Goal: Task Accomplishment & Management: Complete application form

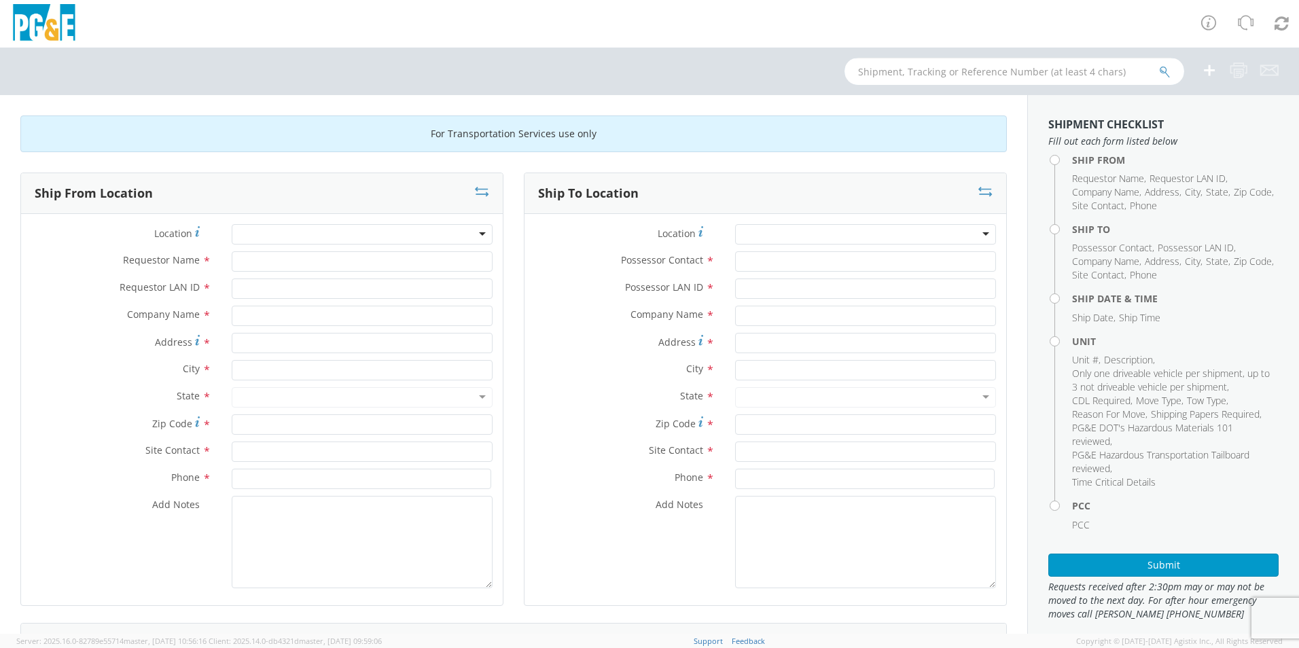
click at [932, 77] on input "text" at bounding box center [1014, 71] width 340 height 27
type input "B35529"
click at [1159, 65] on button "submit" at bounding box center [1165, 73] width 12 height 16
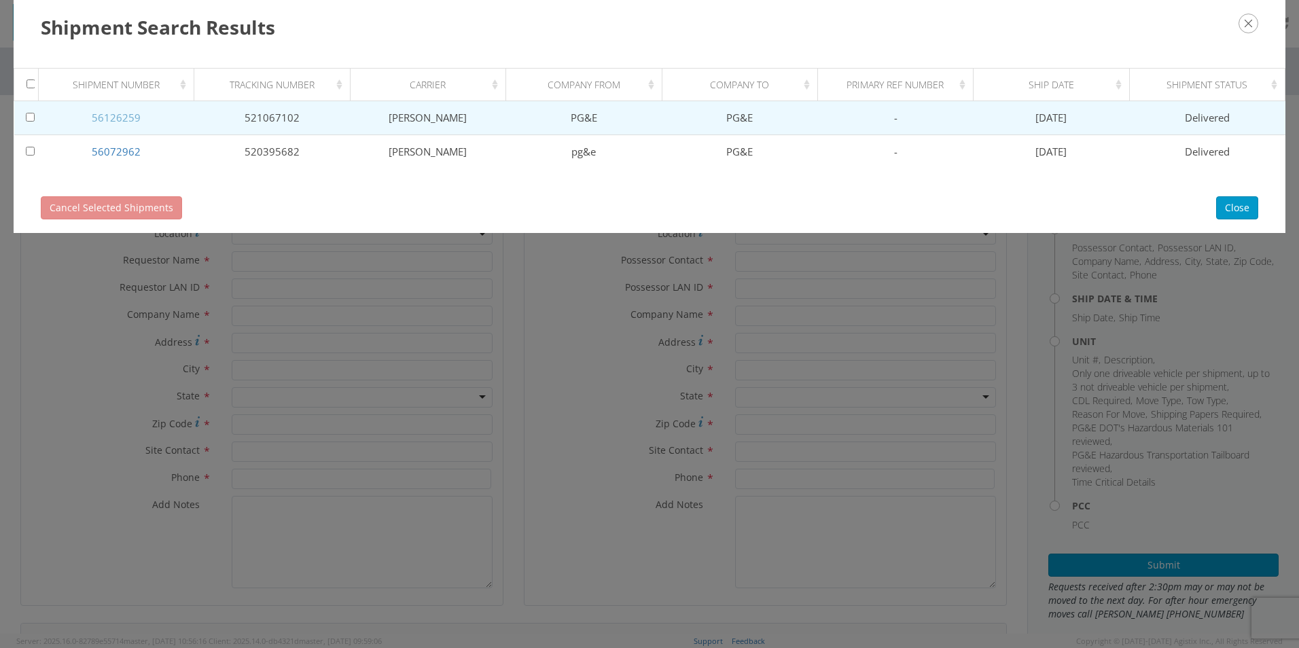
click at [122, 117] on link "56126259" at bounding box center [116, 118] width 49 height 14
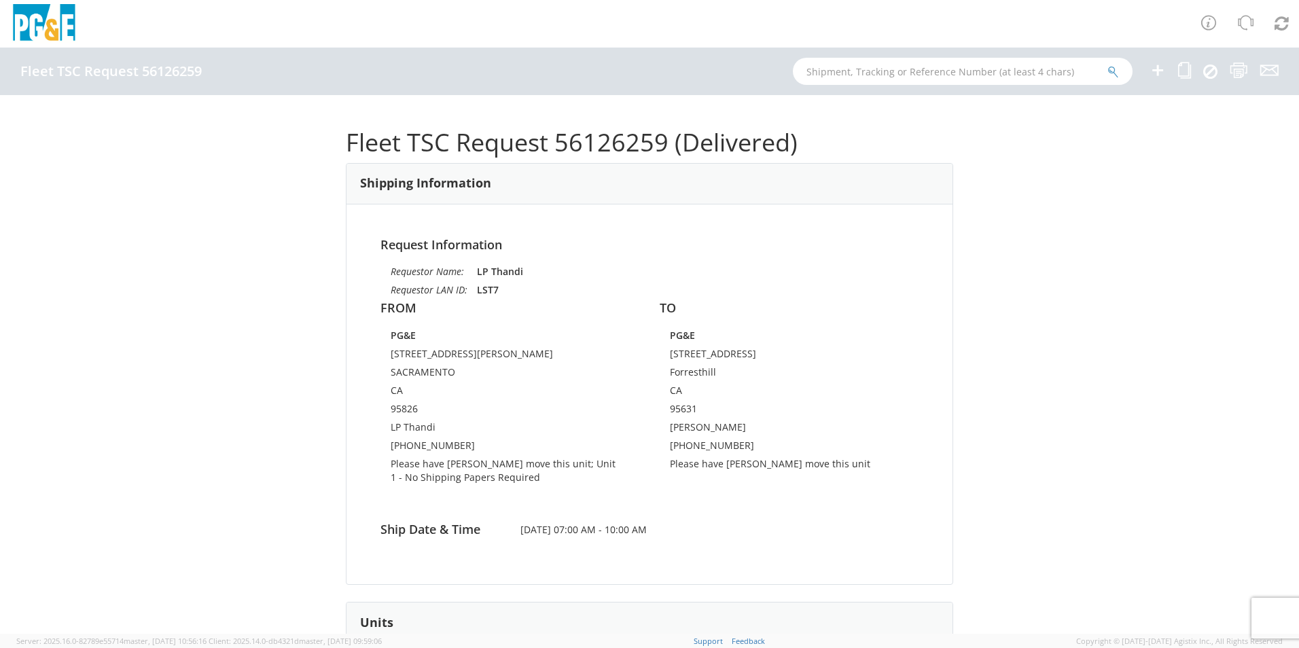
click at [53, 23] on img at bounding box center [44, 24] width 68 height 40
click at [1292, 24] on link at bounding box center [1281, 23] width 35 height 47
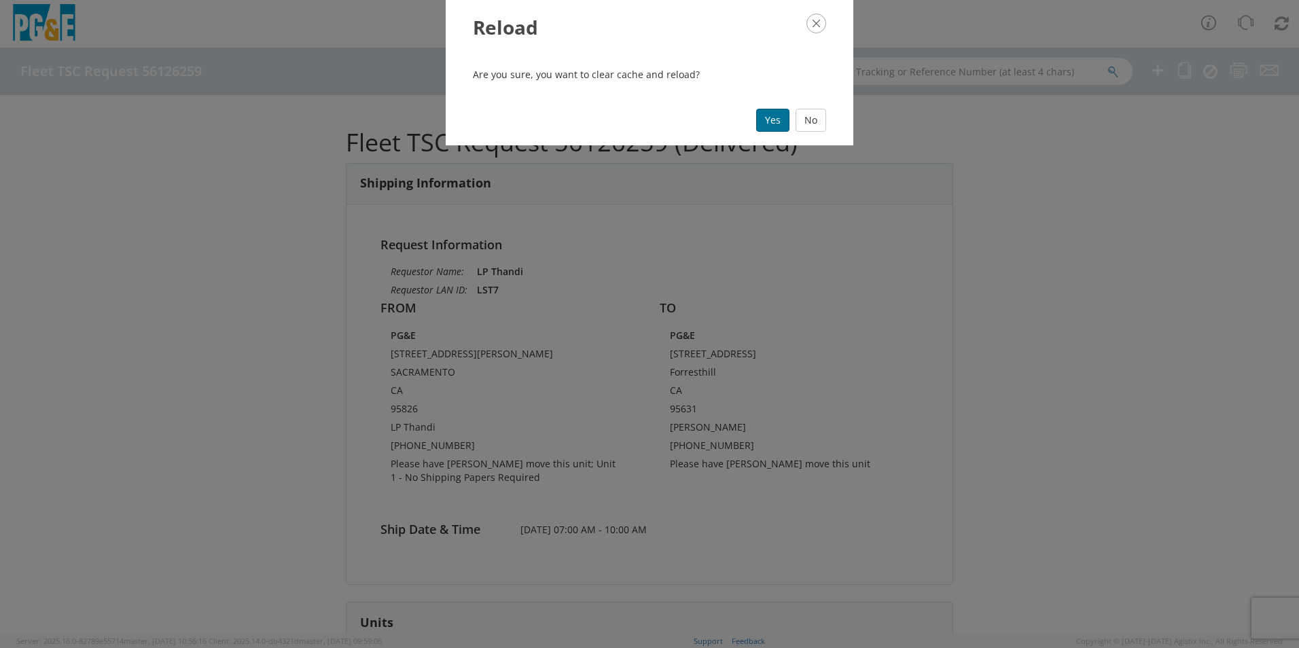
drag, startPoint x: 754, startPoint y: 115, endPoint x: 764, endPoint y: 117, distance: 9.6
click at [755, 116] on div "Yes No" at bounding box center [650, 120] width 408 height 50
click at [764, 117] on button "Yes" at bounding box center [772, 120] width 33 height 23
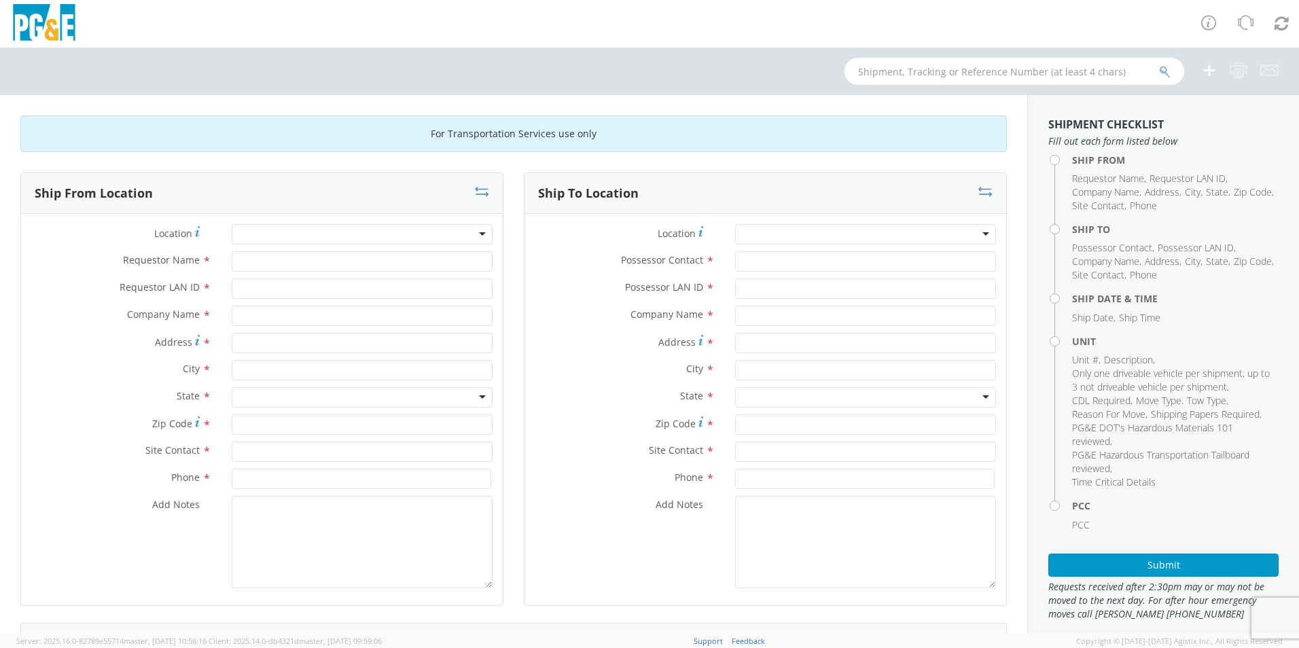
click at [478, 233] on div at bounding box center [362, 234] width 261 height 20
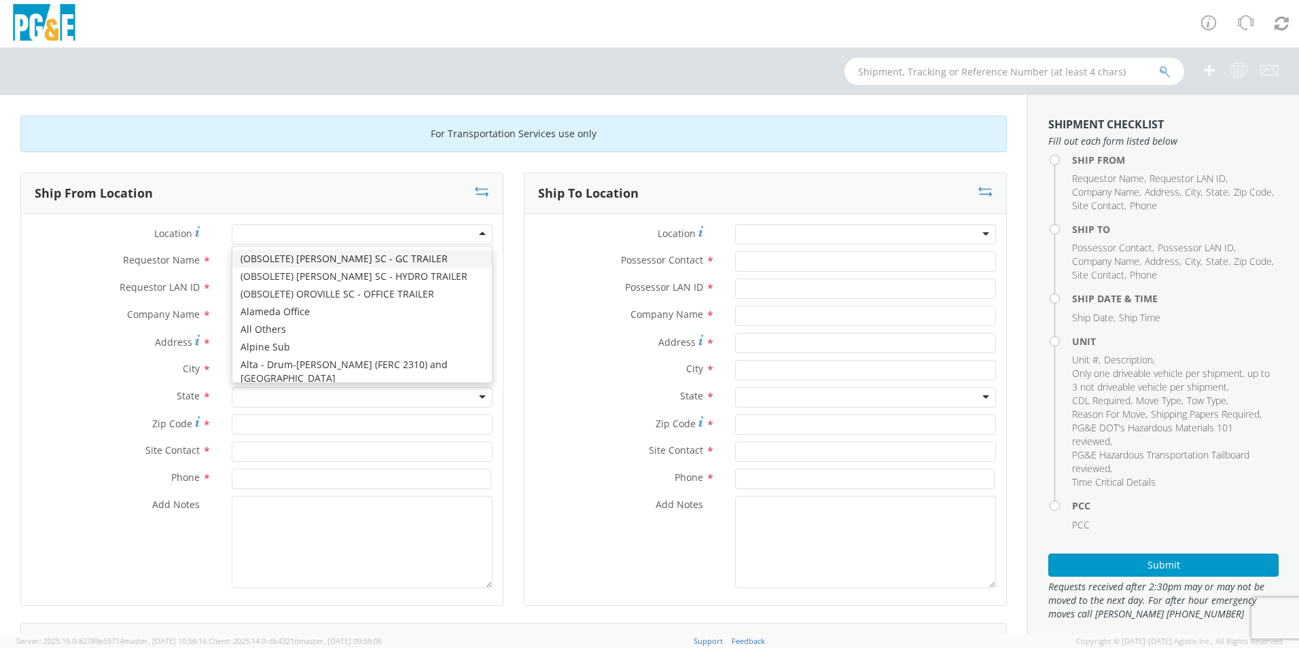
click at [477, 234] on div at bounding box center [362, 234] width 261 height 20
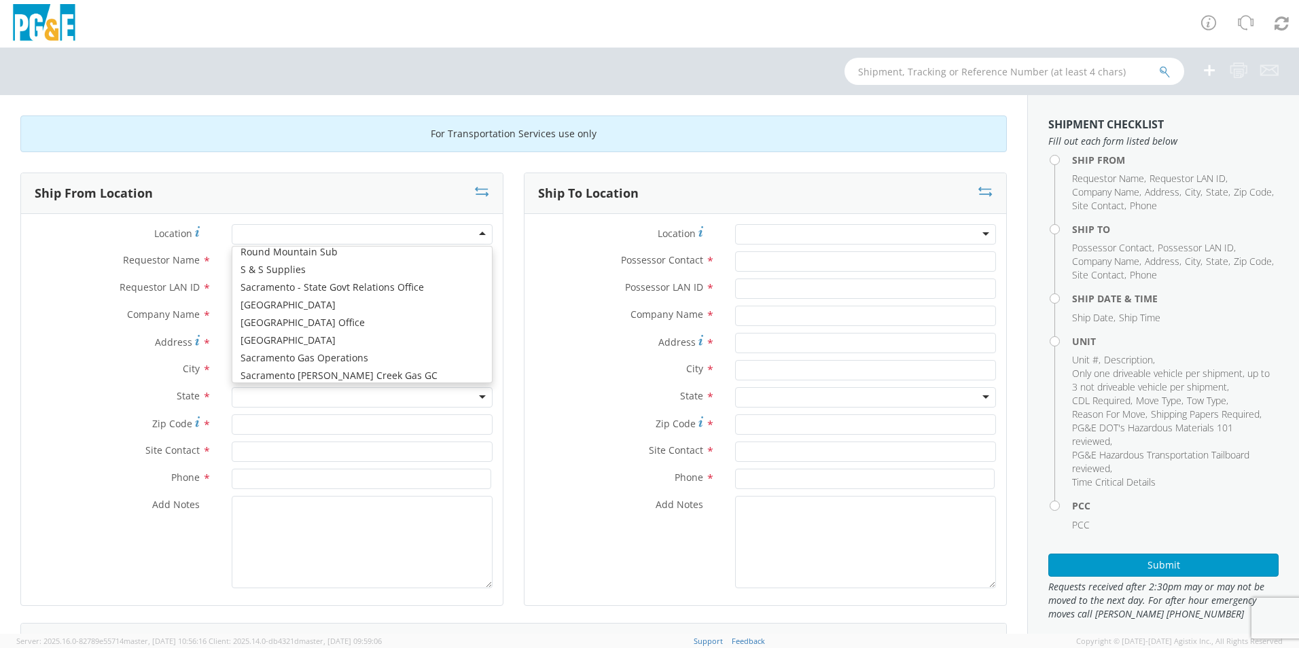
scroll to position [6454, 0]
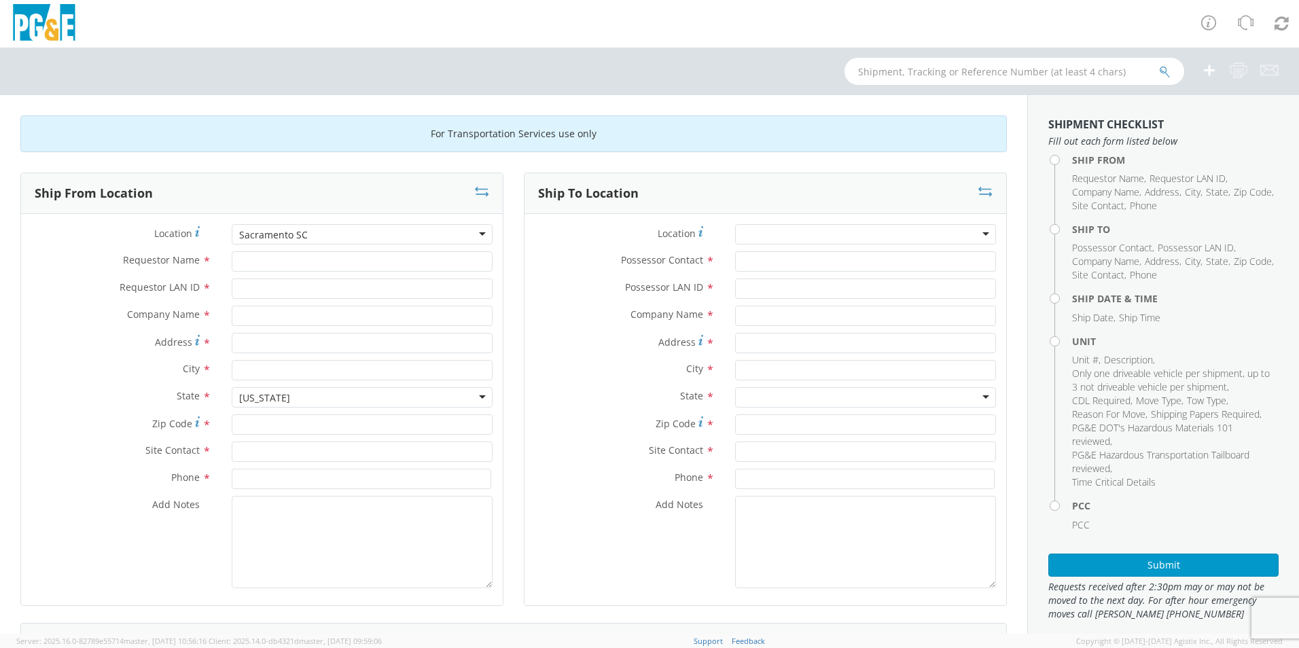
type input "PG&E"
type input "[STREET_ADDRESS][PERSON_NAME]"
type input "SACRAMENTO"
type input "95826"
click at [298, 260] on input "Requestor Name *" at bounding box center [362, 261] width 261 height 20
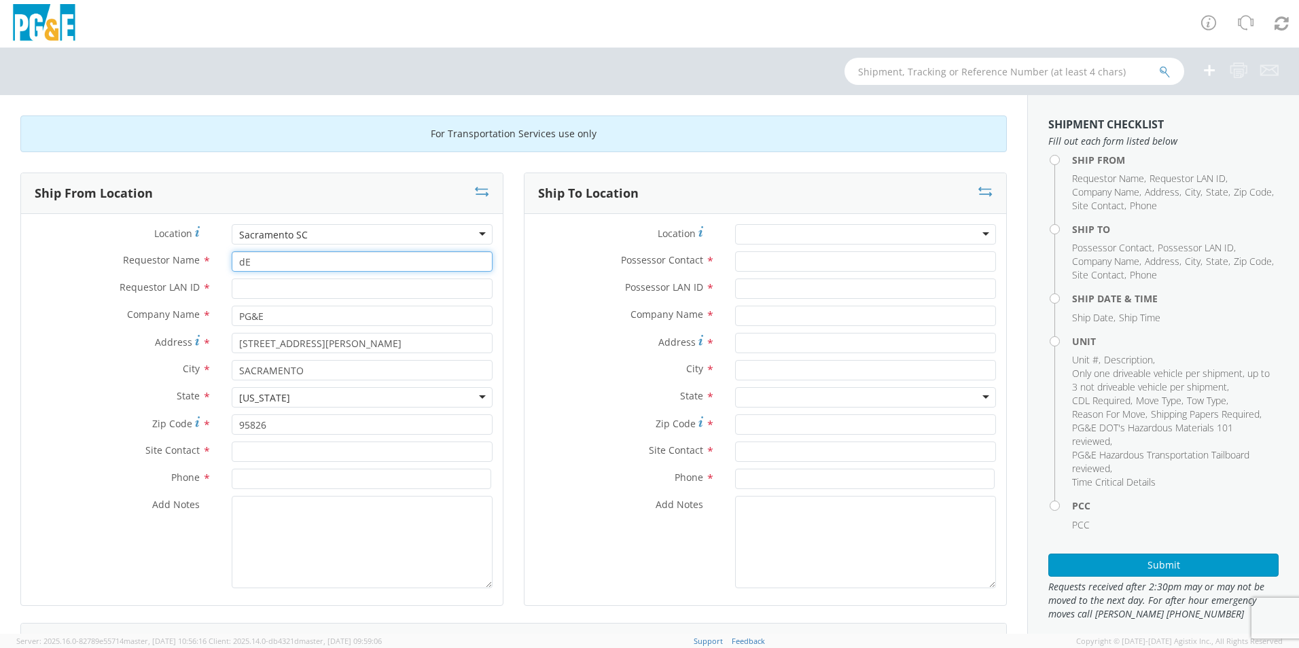
type input "d"
type input "DERRICK MARTINEZ"
type input "DKML"
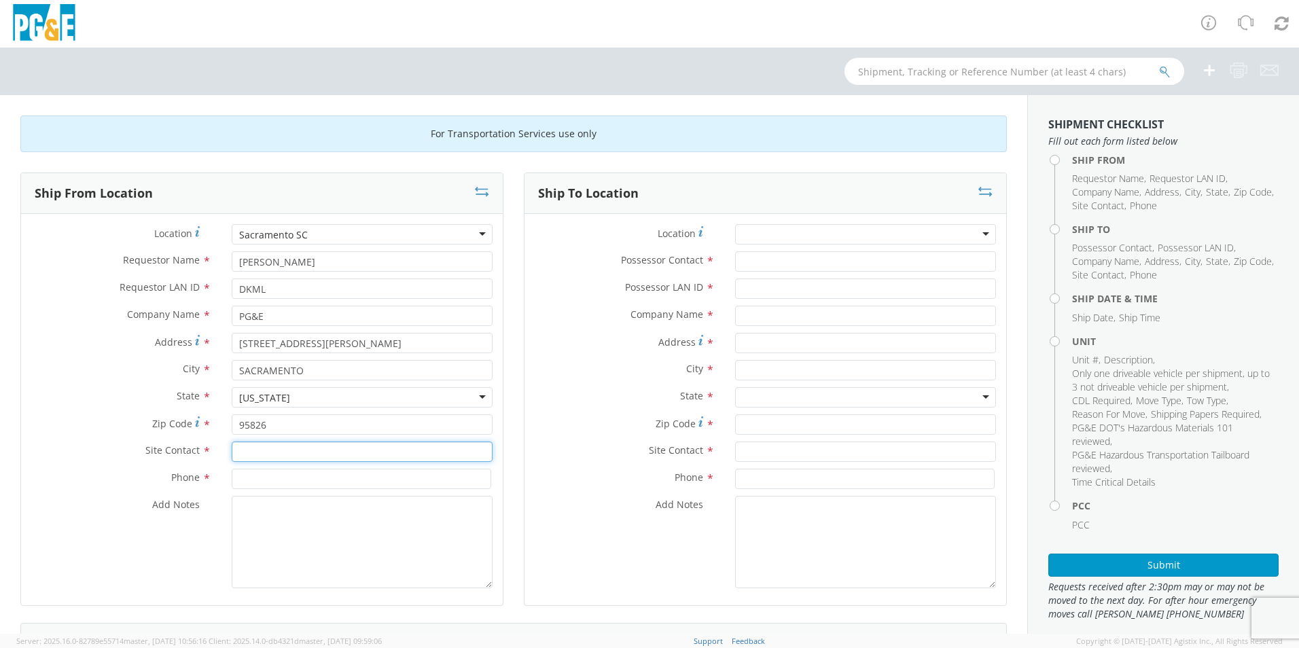
click at [301, 448] on input "text" at bounding box center [362, 452] width 261 height 20
type input "DERRICK MARTINEZ"
type input "628-249-0440"
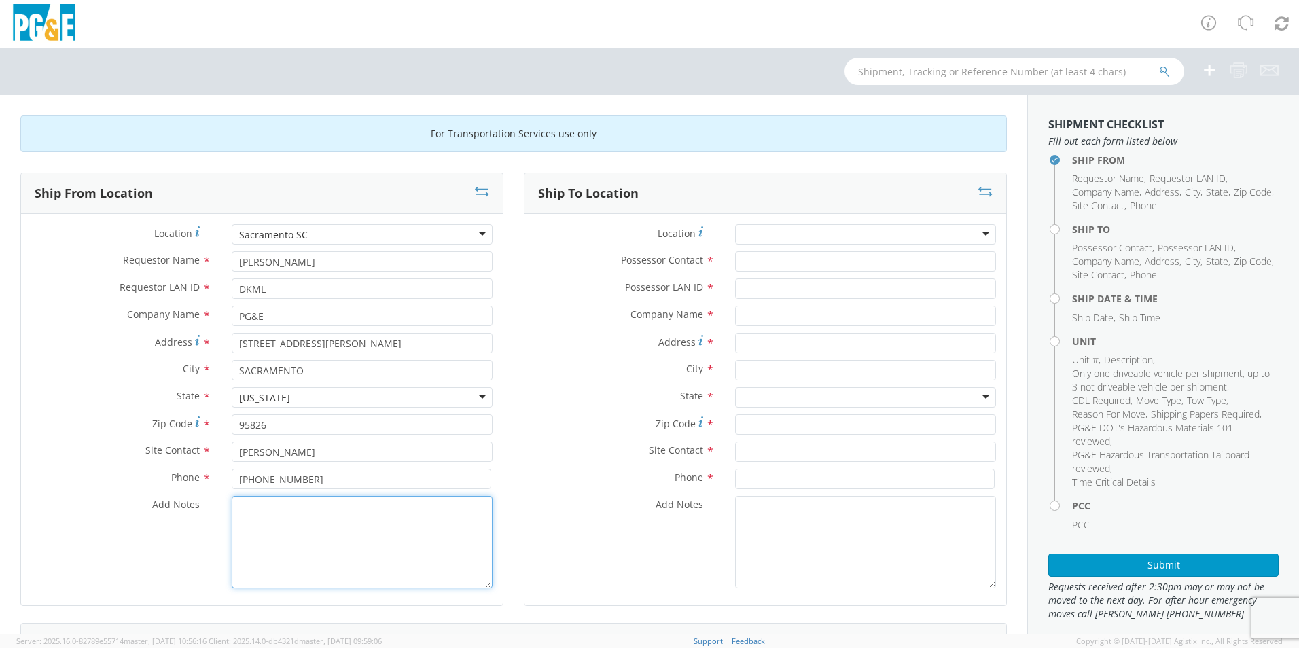
click at [317, 515] on textarea "Add Notes *" at bounding box center [362, 542] width 261 height 92
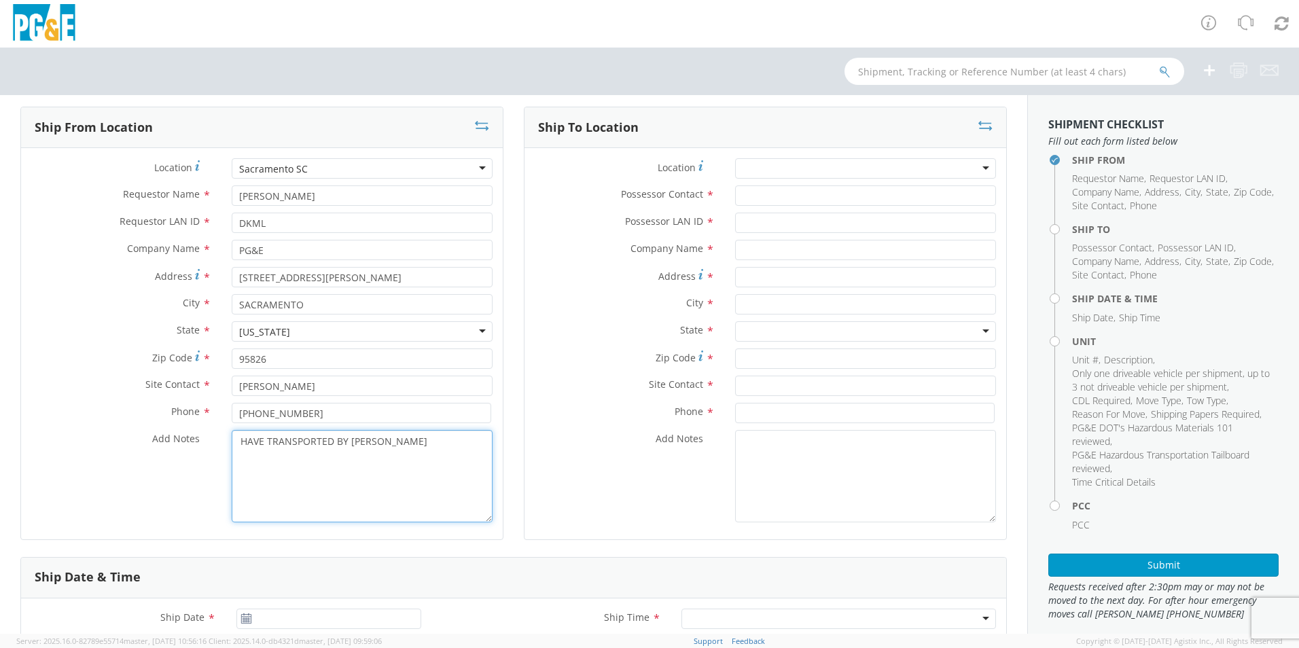
scroll to position [0, 0]
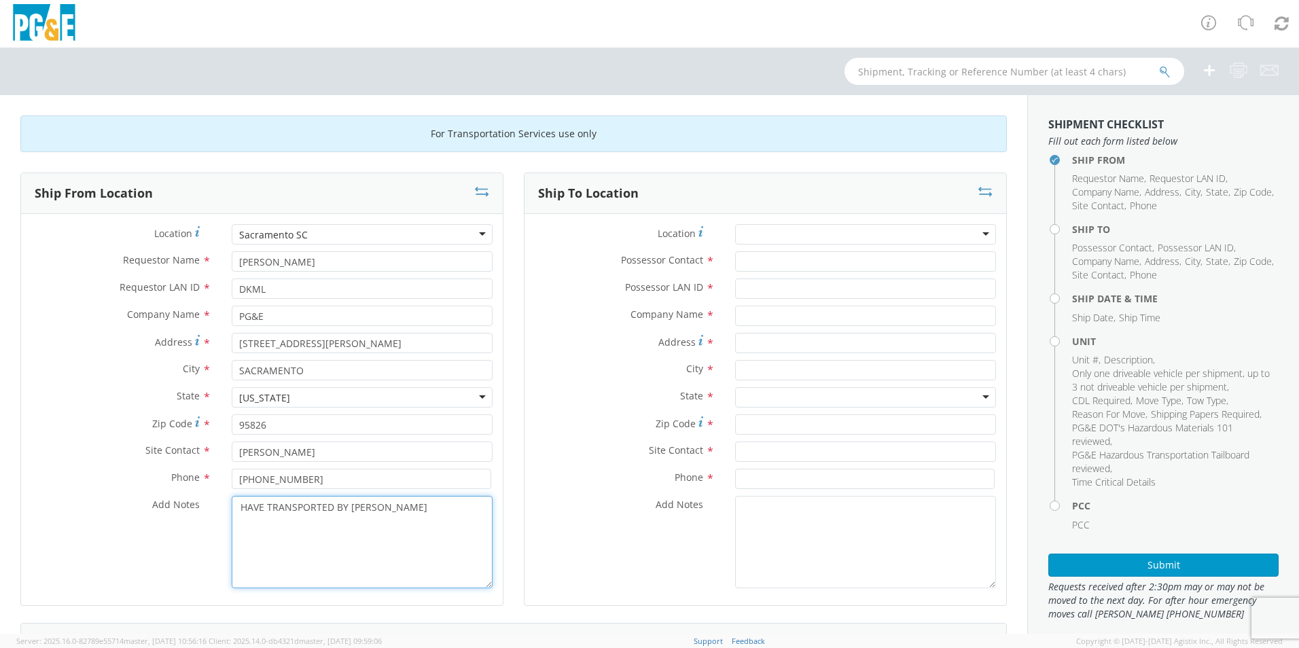
type textarea "HAVE TRANSPORTED BY J.R HOLTZMAN"
click at [766, 236] on div at bounding box center [865, 234] width 261 height 20
drag, startPoint x: 766, startPoint y: 236, endPoint x: 730, endPoint y: 230, distance: 37.1
click at [735, 232] on div at bounding box center [865, 234] width 261 height 20
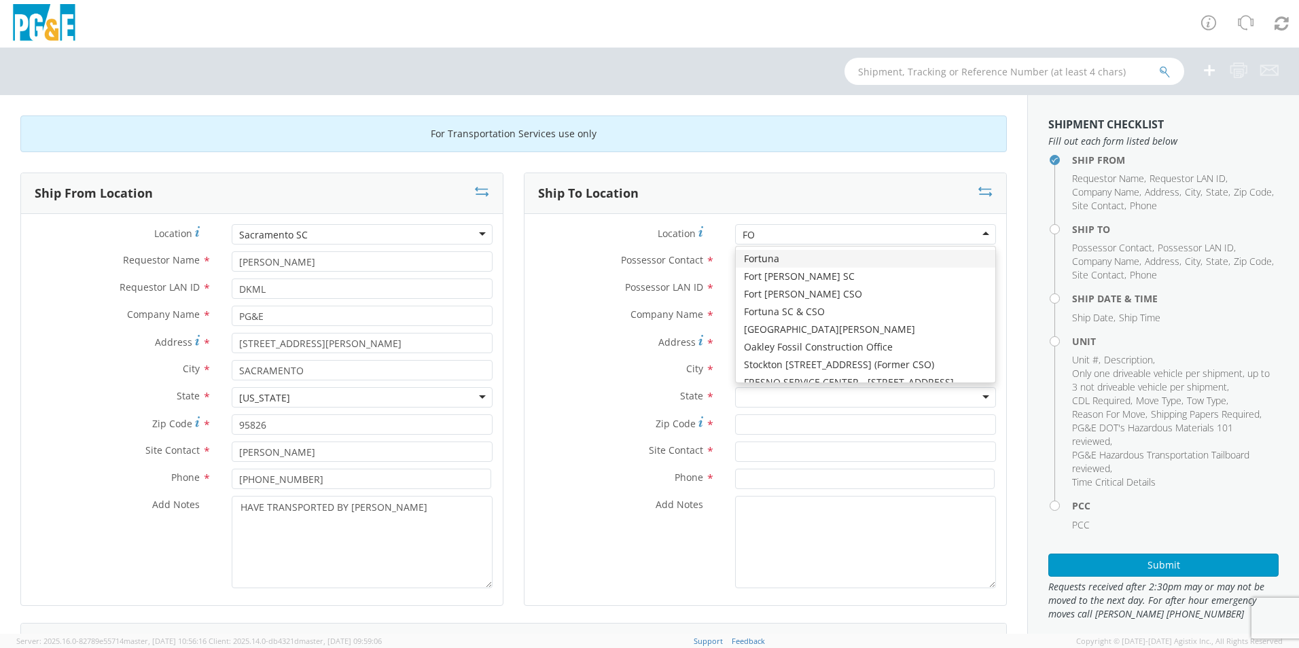
type input "F"
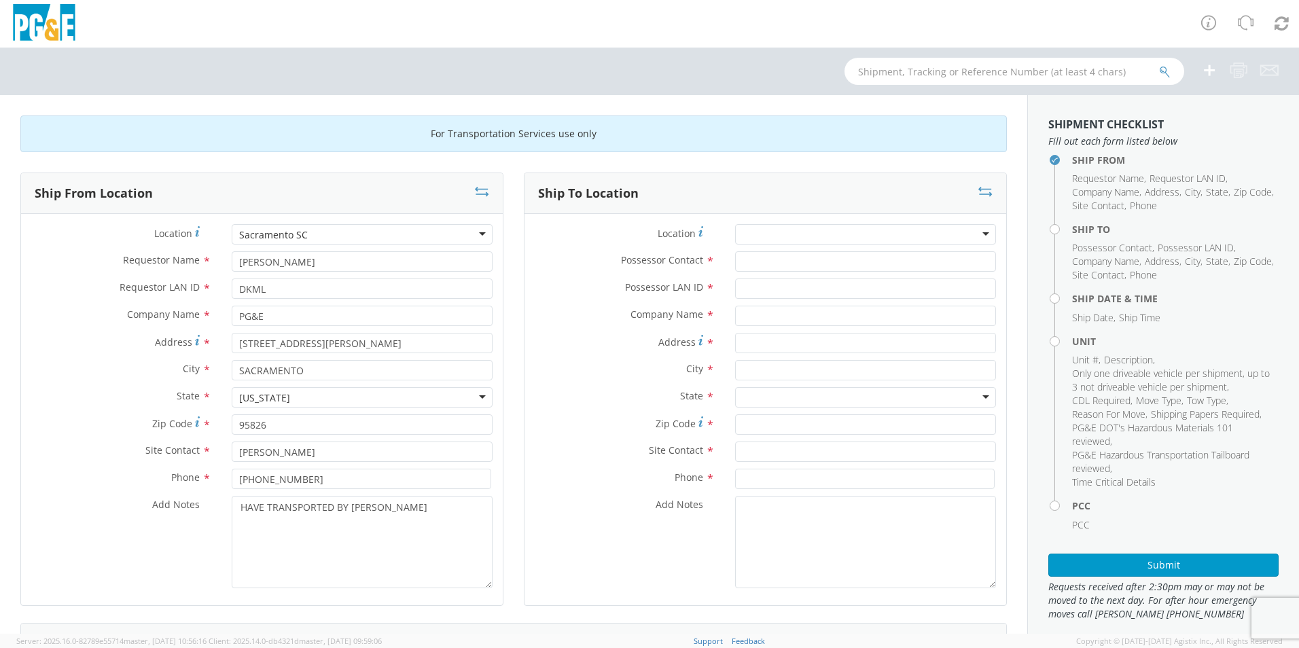
click at [705, 253] on label "Possessor Contact *" at bounding box center [624, 260] width 200 height 18
click at [735, 253] on input "Possessor Contact *" at bounding box center [865, 261] width 261 height 20
click at [738, 262] on input "Possessor Contact *" at bounding box center [865, 261] width 261 height 20
type input "GRAYSON"
type input "HESS"
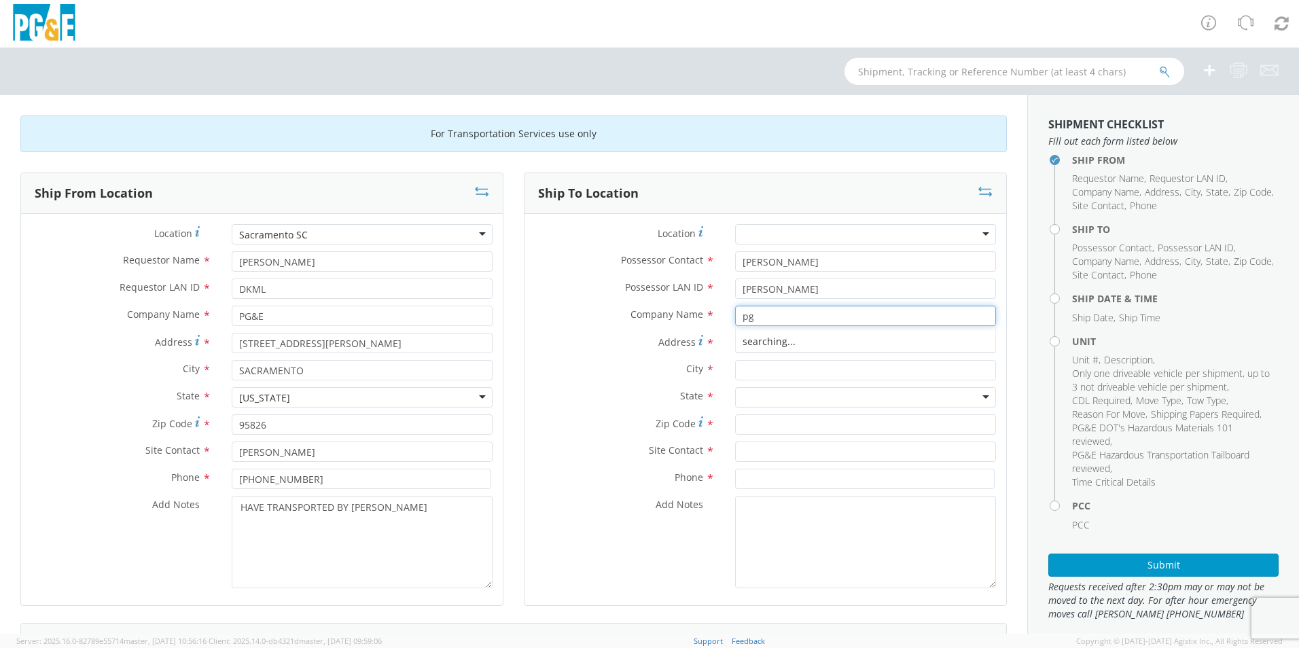
type input "p"
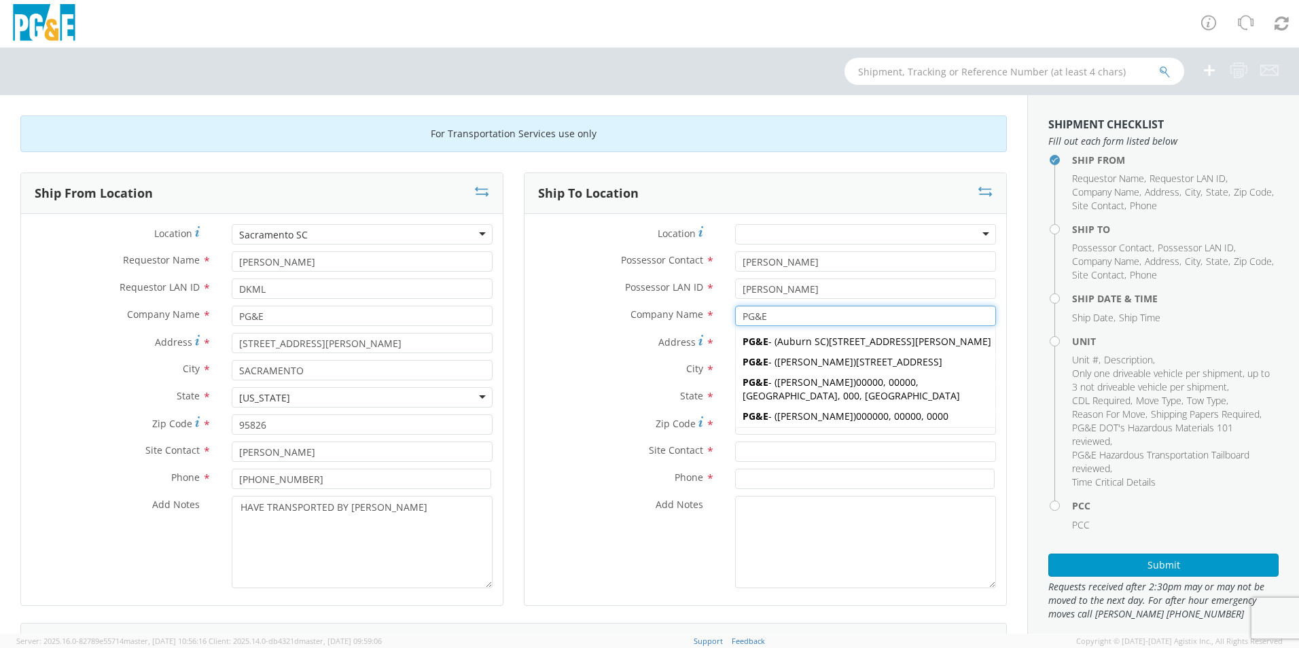
type input "PG&E"
click at [618, 363] on label "City *" at bounding box center [624, 369] width 200 height 18
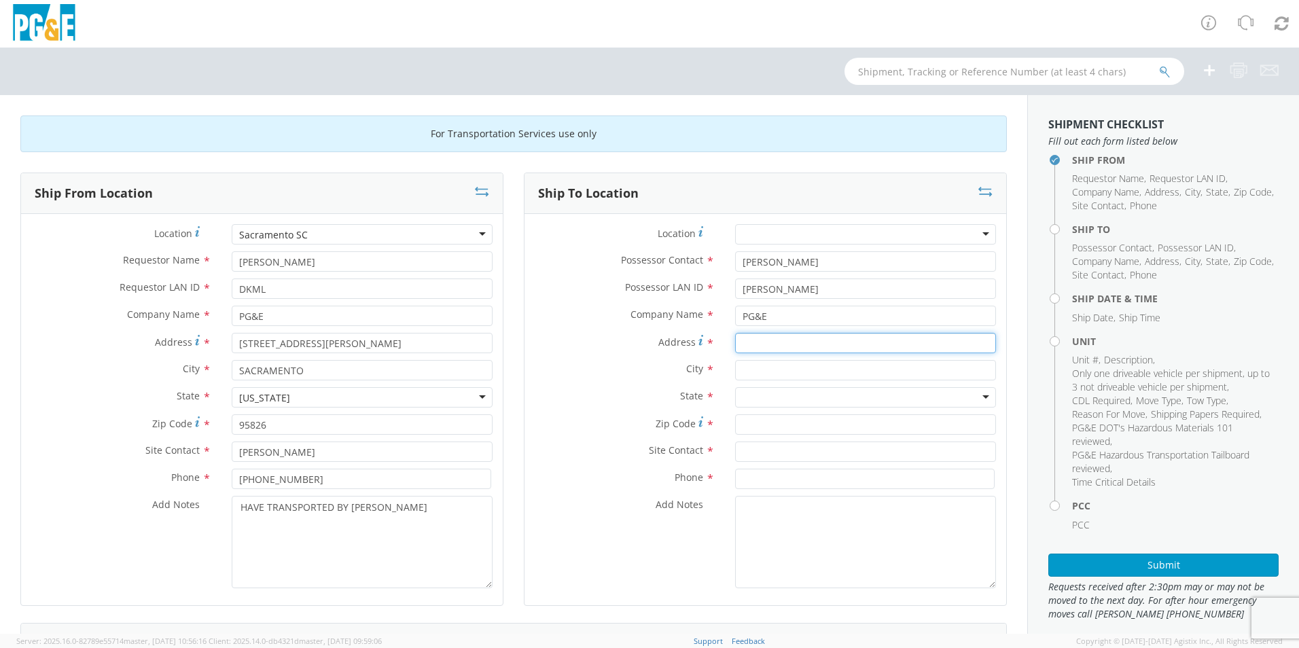
click at [735, 342] on input "Address *" at bounding box center [865, 343] width 261 height 20
type input "23319 FORRESTHILL RD"
type input "FORREST"
click at [789, 344] on input "23319 FORRESTHILL RD" at bounding box center [865, 343] width 261 height 20
type input "23319 FORESTHILL RD"
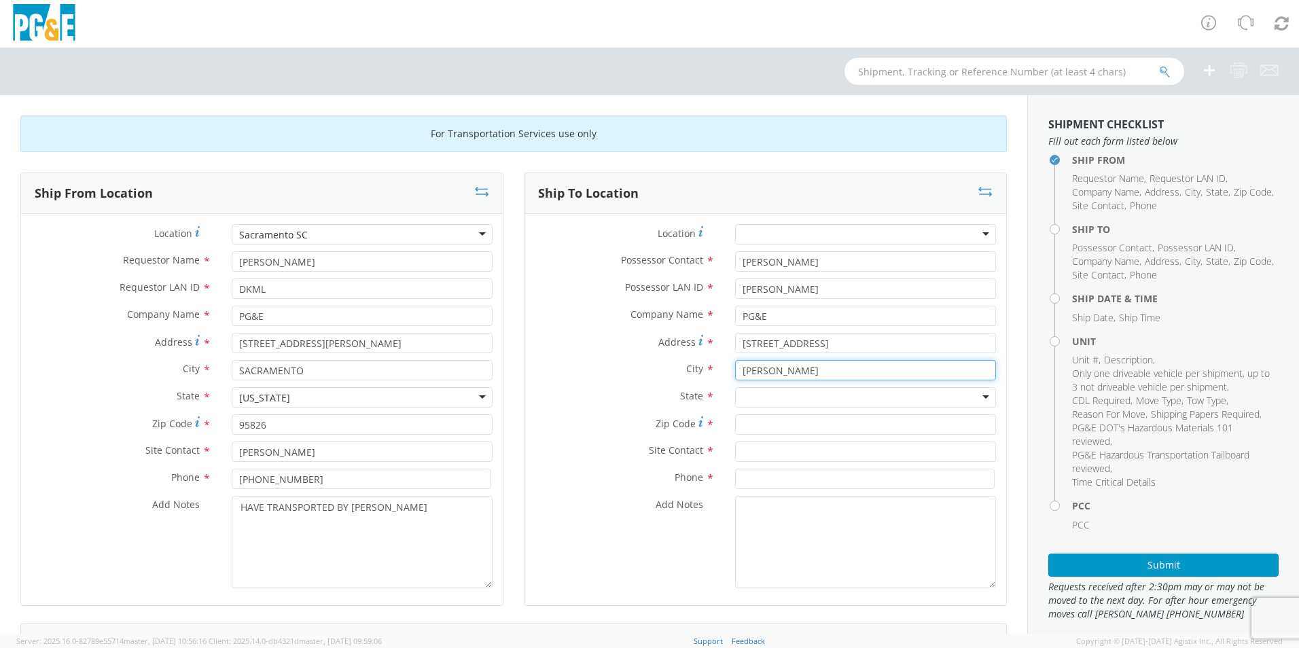
click at [792, 368] on input "FORREST" at bounding box center [865, 370] width 261 height 20
type input "FORESTHILL"
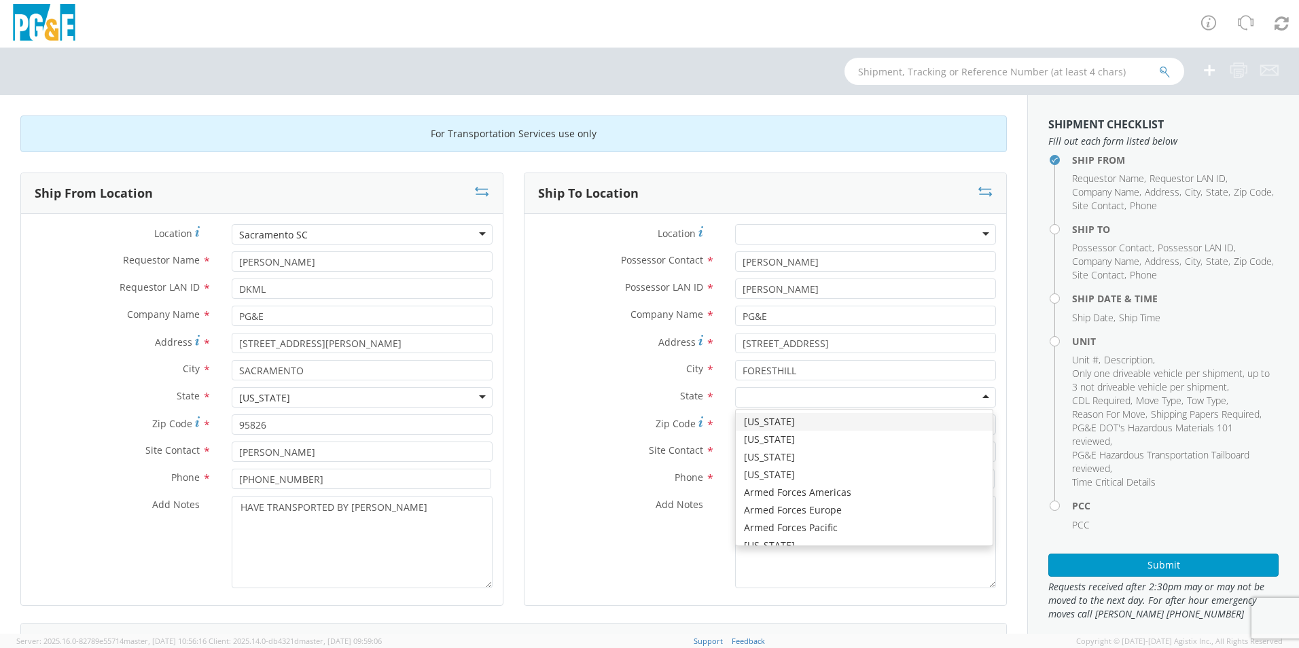
type input "C"
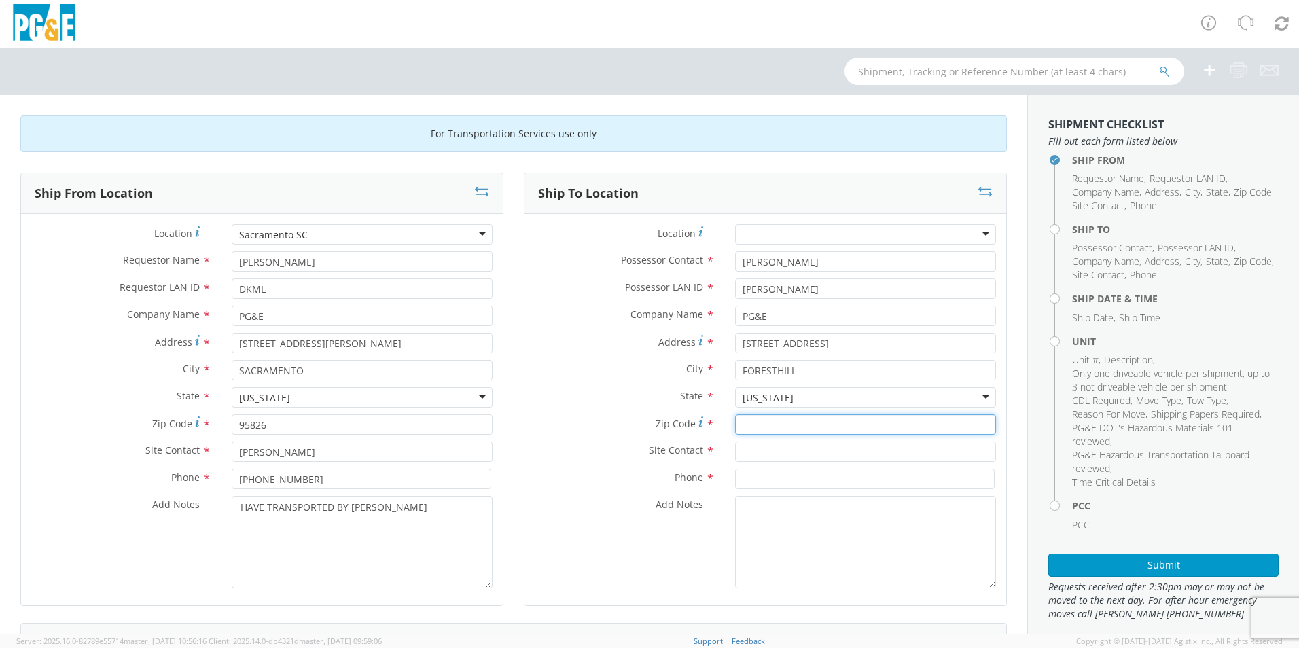
click at [776, 425] on input "Zip Code *" at bounding box center [865, 424] width 261 height 20
type input "95631"
click at [777, 448] on input "text" at bounding box center [865, 452] width 261 height 20
type input "STEVE WARREN"
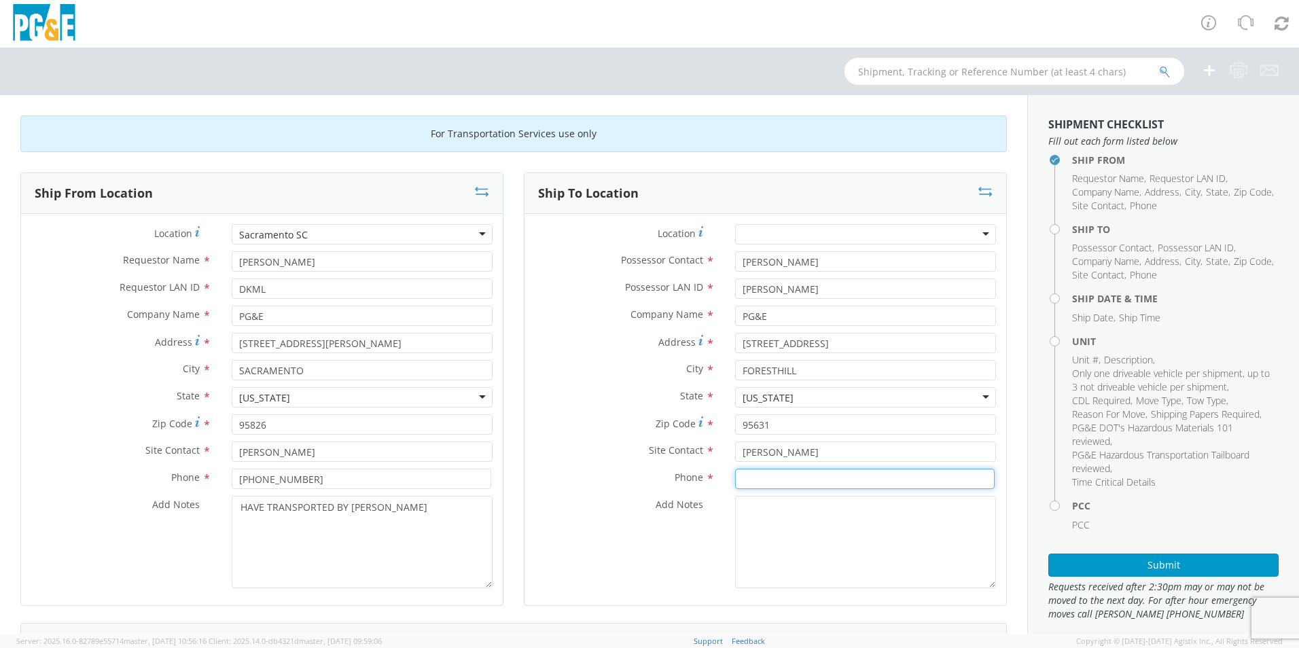
click at [777, 482] on input at bounding box center [865, 479] width 260 height 20
type input "[PHONE_NUMBER]"
click at [777, 515] on textarea "Add Notes *" at bounding box center [865, 542] width 261 height 92
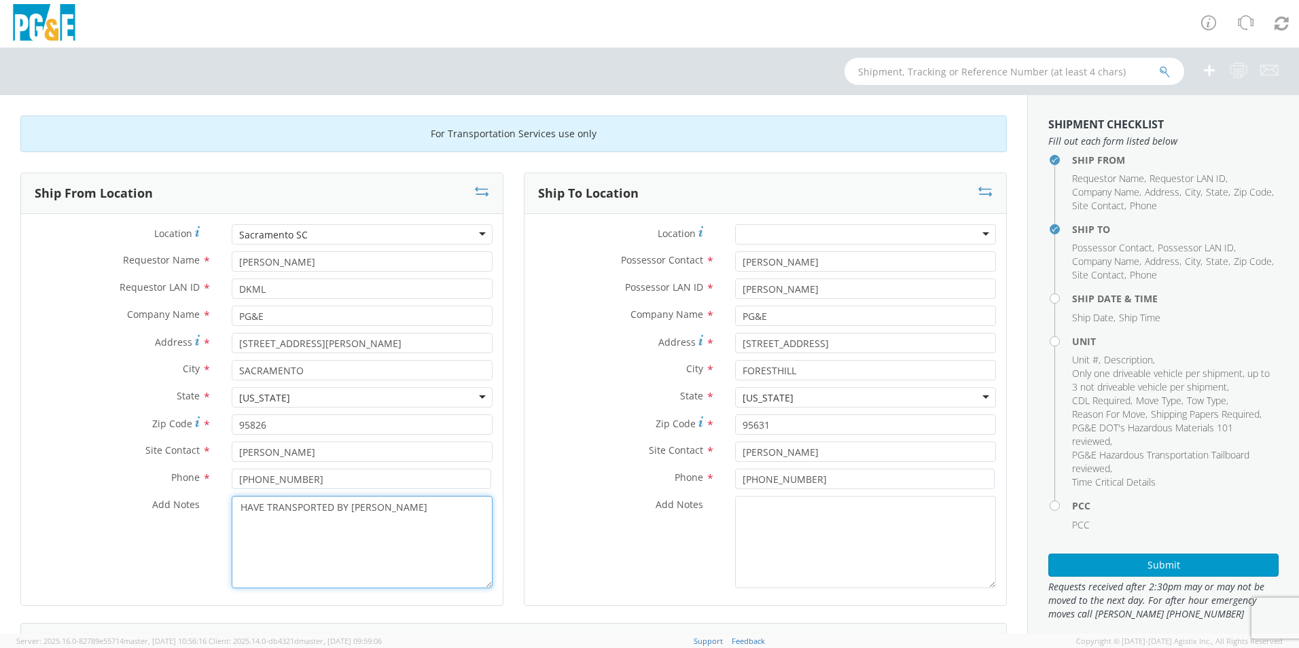
drag, startPoint x: 380, startPoint y: 506, endPoint x: 238, endPoint y: 517, distance: 141.7
click at [238, 517] on textarea "HAVE TRANSPORTED BY J.R HOLTZMAN" at bounding box center [362, 542] width 261 height 92
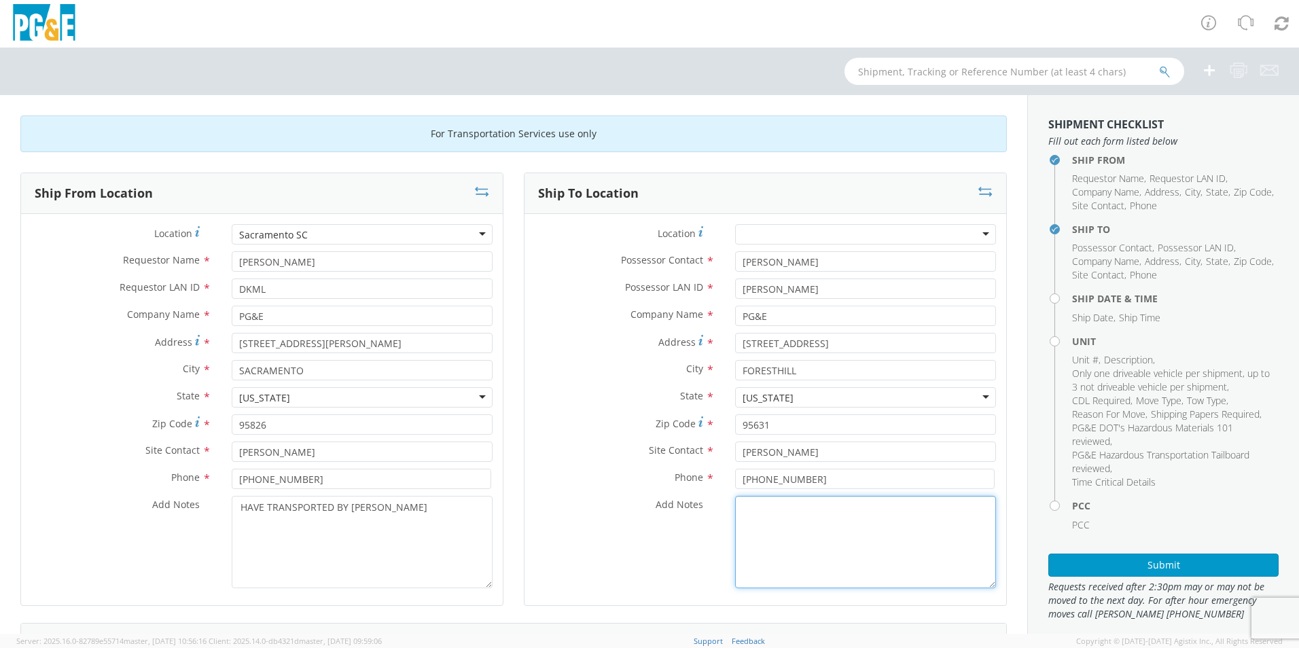
click at [768, 507] on textarea "Add Notes *" at bounding box center [865, 542] width 261 height 92
paste textarea "HAVE TRANSPORTED BY J.R HOLTZMAN"
type textarea "HAVE TRANSPORTED BY J.R HOLTZMAN"
click at [576, 535] on div "Add Notes * HAVE TRANSPORTED BY J.R HOLTZMAN" at bounding box center [765, 542] width 482 height 92
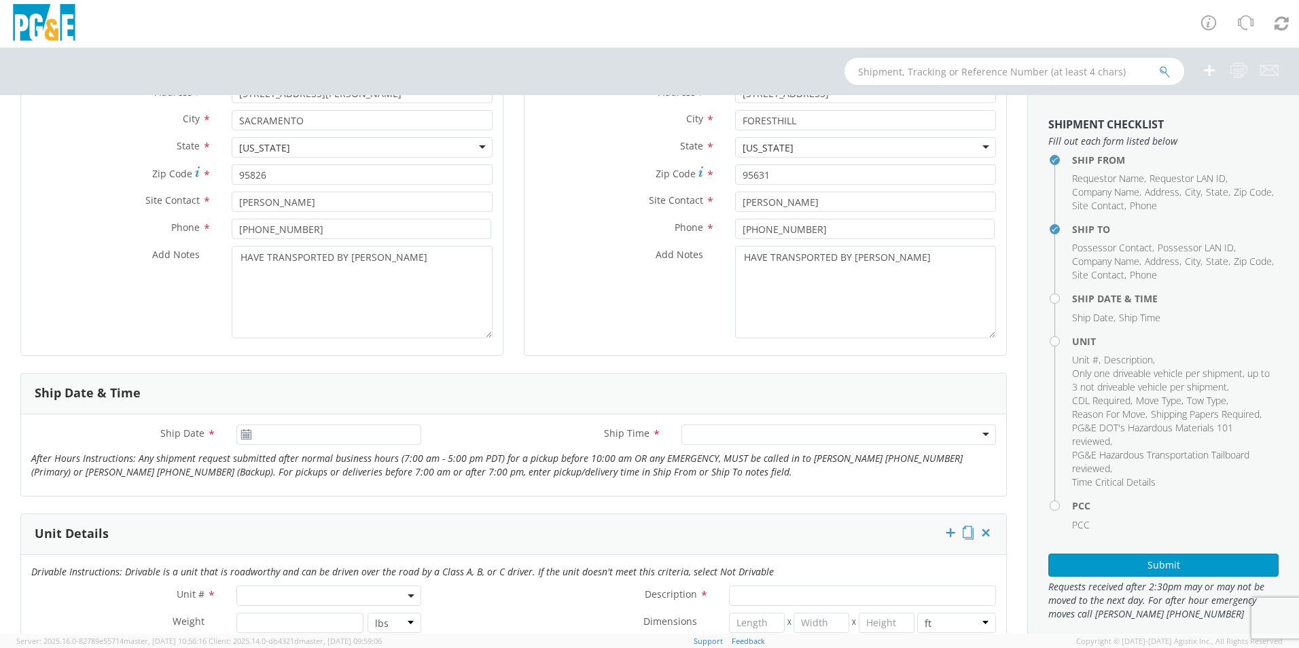
scroll to position [272, 0]
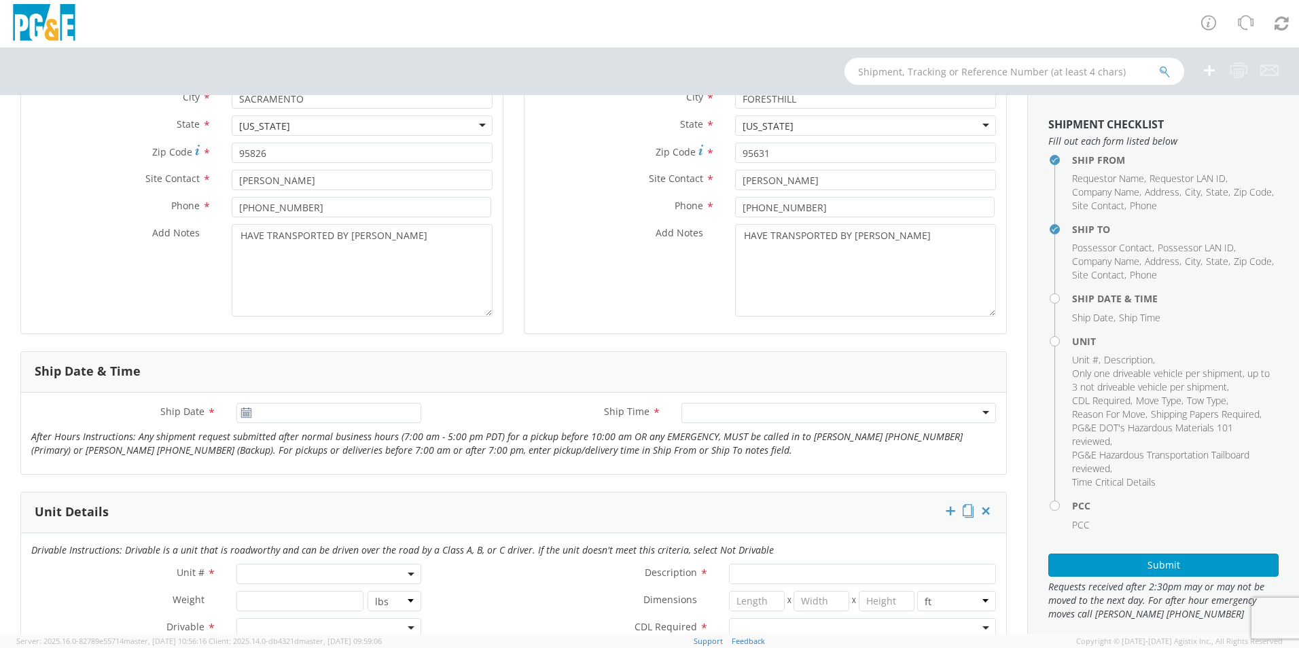
click at [246, 414] on use at bounding box center [246, 413] width 10 height 10
click at [269, 415] on input "08/11/2025" at bounding box center [328, 413] width 185 height 20
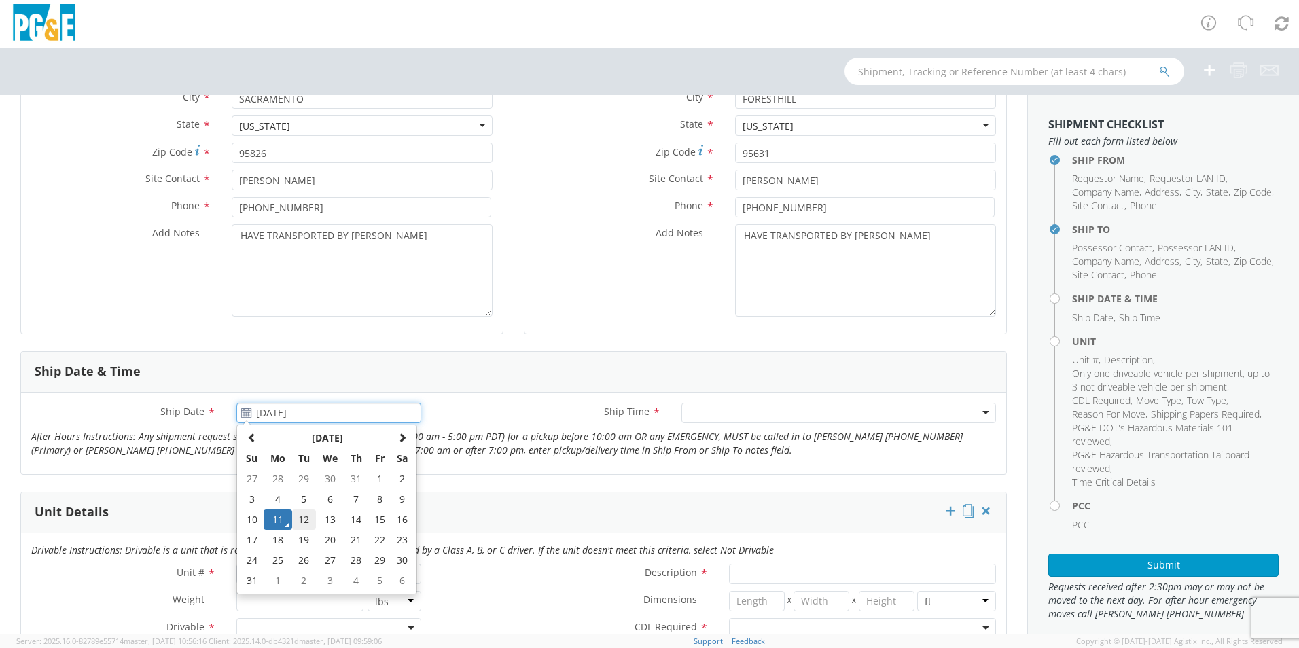
click at [302, 520] on td "12" at bounding box center [304, 520] width 24 height 20
type input "08/12/2025"
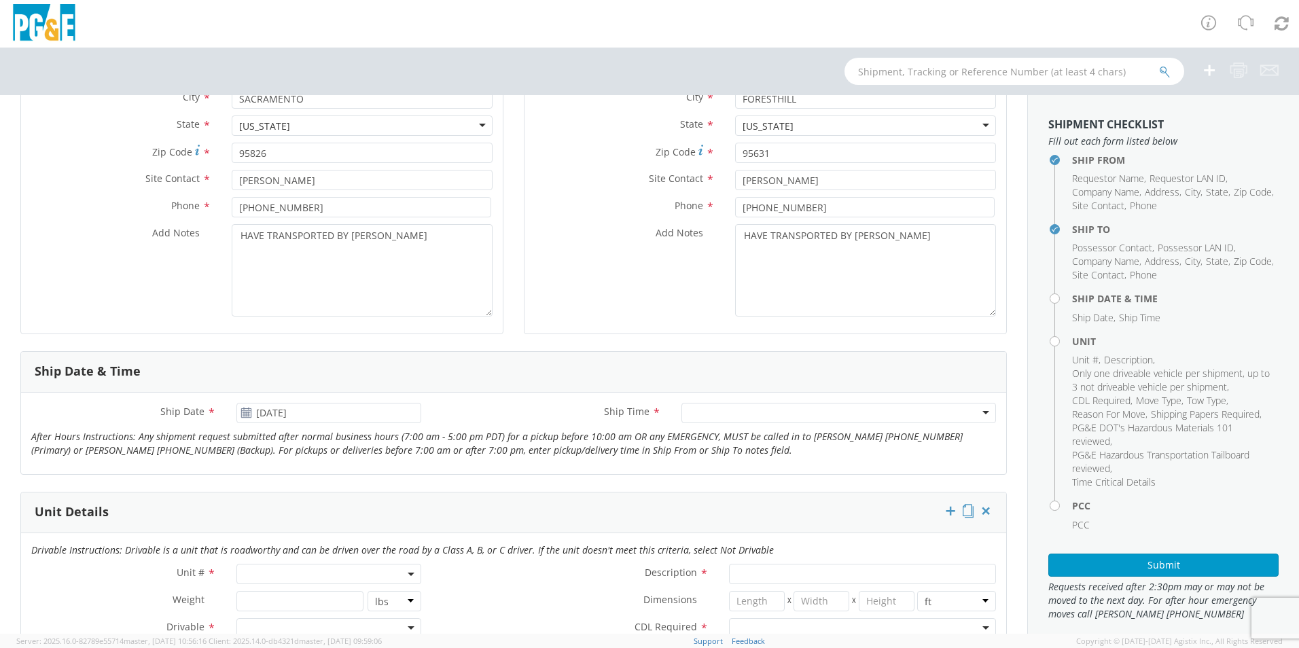
click at [822, 419] on div at bounding box center [838, 413] width 315 height 20
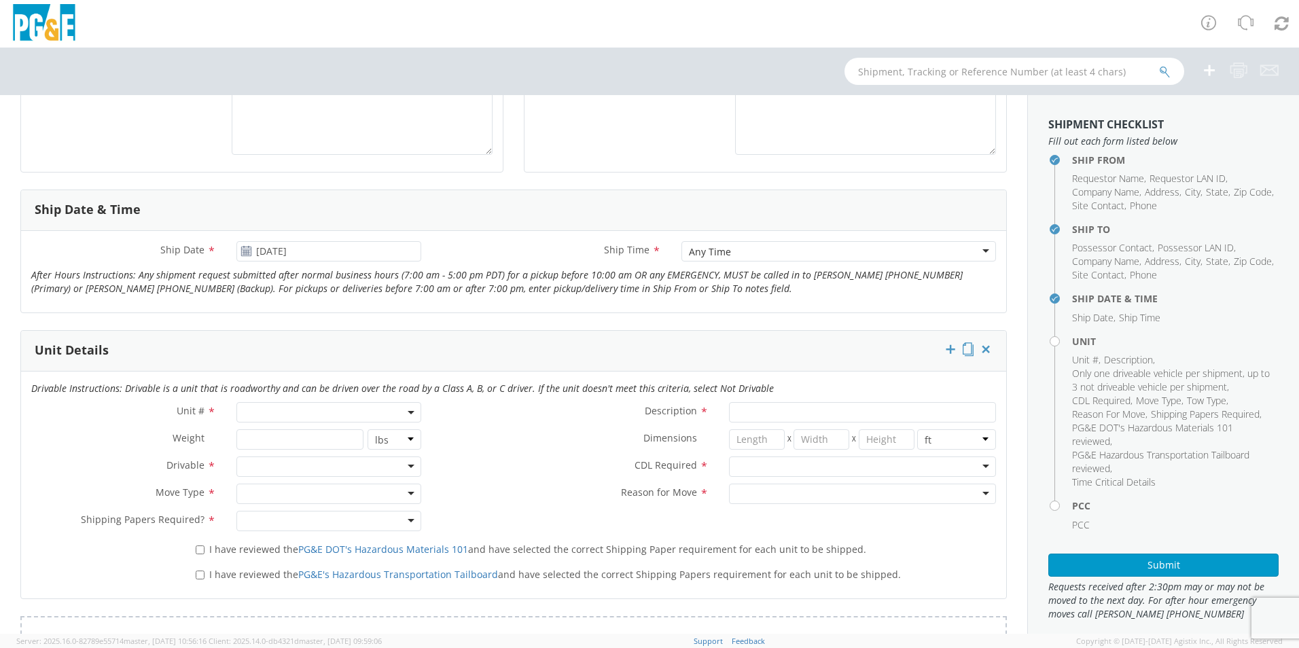
scroll to position [476, 0]
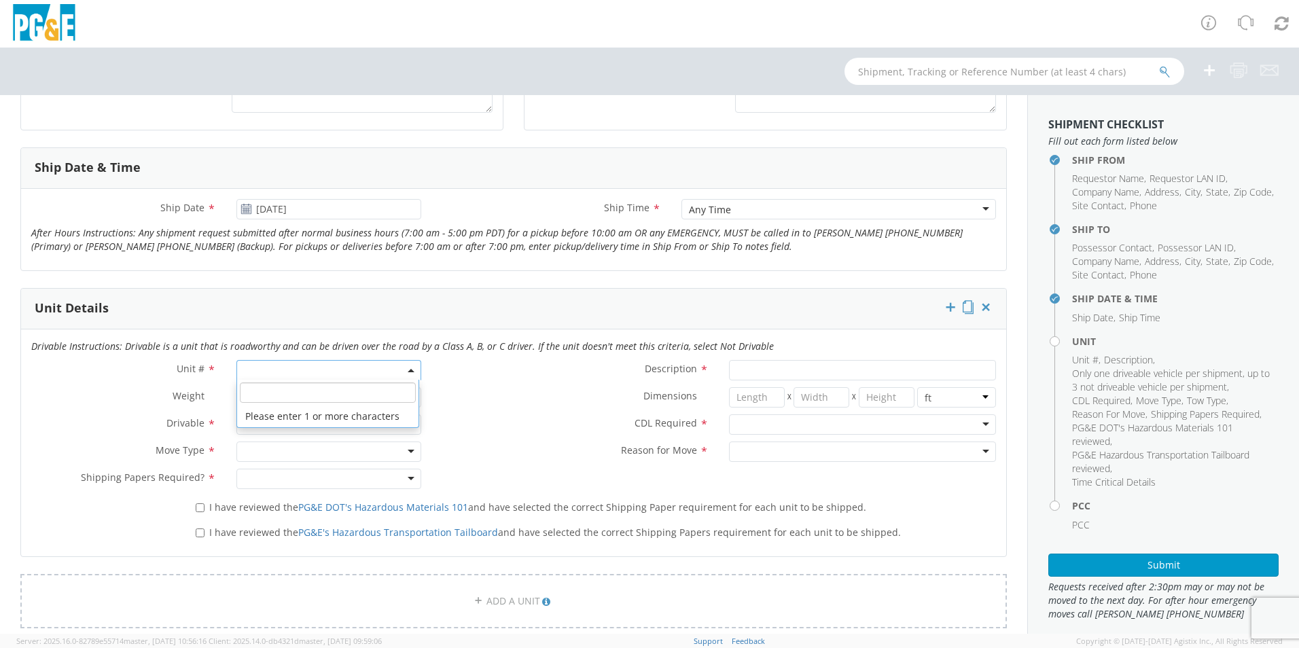
click at [327, 370] on span at bounding box center [328, 370] width 185 height 20
click at [308, 392] on input "search" at bounding box center [328, 392] width 176 height 20
type input "B29360"
type input "BACKHOE/LOADER"
select select "B29360"
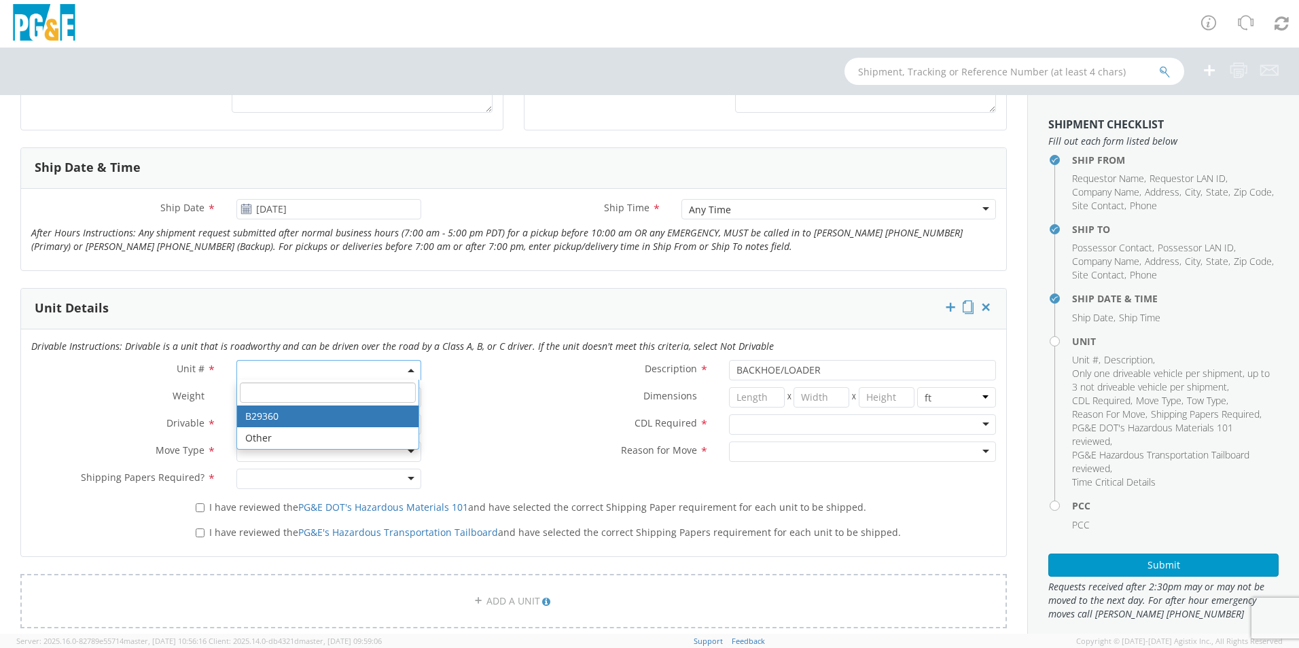
select select "? string: ?"
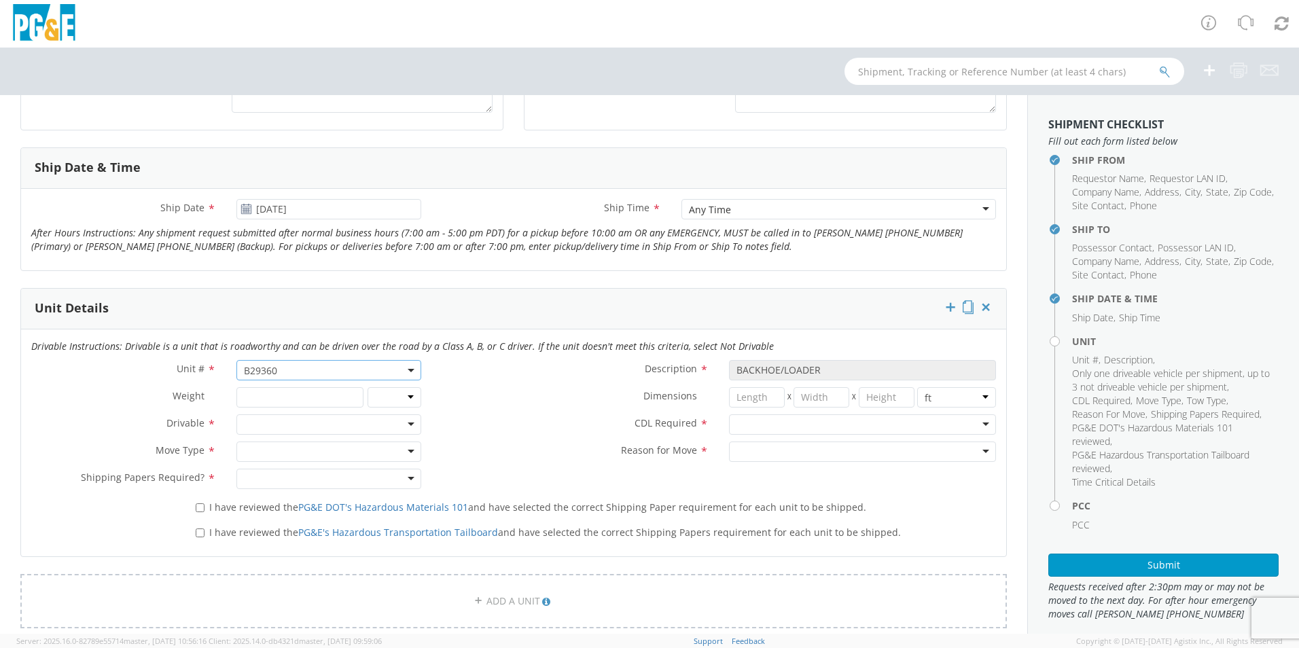
click at [402, 425] on div at bounding box center [328, 424] width 185 height 20
click at [340, 455] on div at bounding box center [328, 452] width 185 height 20
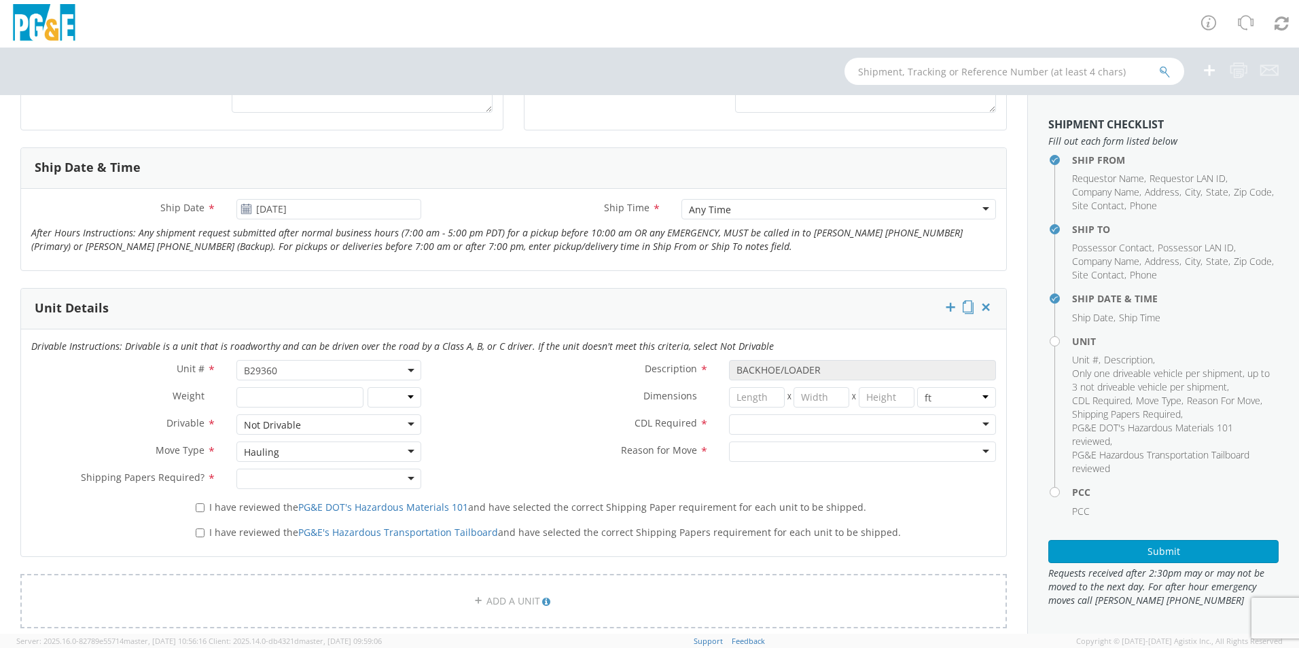
click at [374, 480] on div at bounding box center [328, 479] width 185 height 20
click at [841, 422] on div at bounding box center [862, 424] width 267 height 20
click at [808, 451] on div at bounding box center [862, 452] width 267 height 20
click at [649, 462] on div "Reason for Move * Repair / Maintenance Repair / Maintenance Newly Leased Pool U…" at bounding box center [718, 455] width 575 height 27
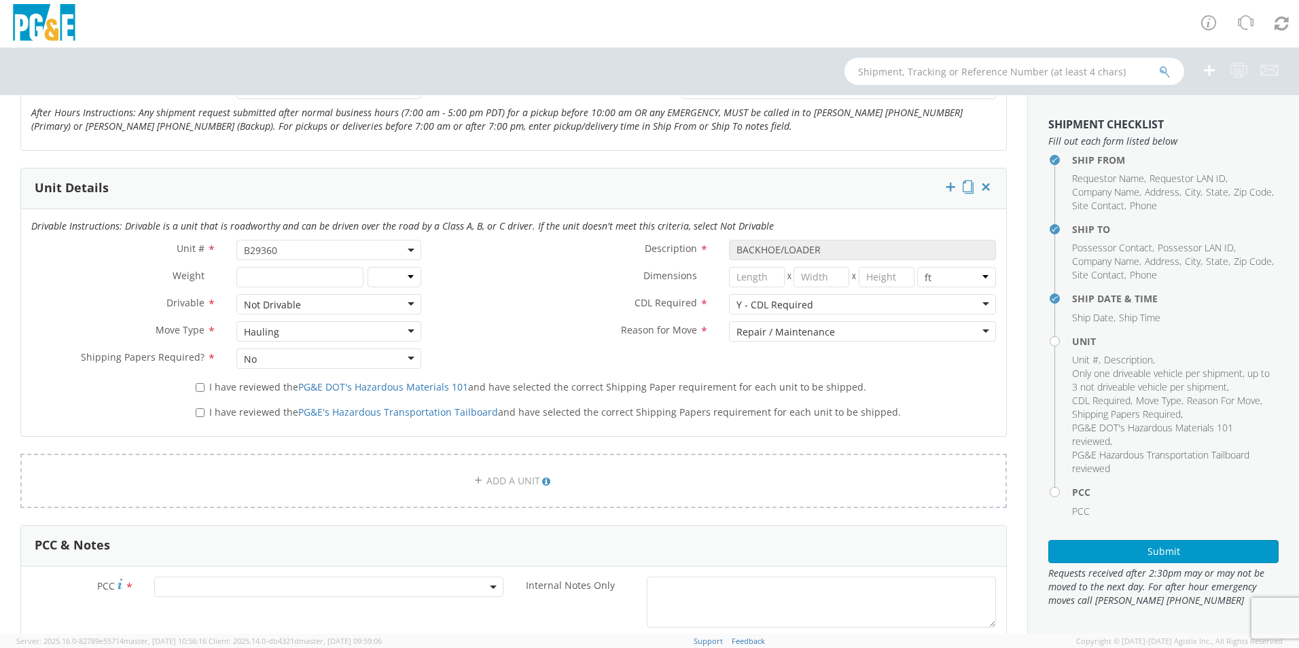
scroll to position [611, 0]
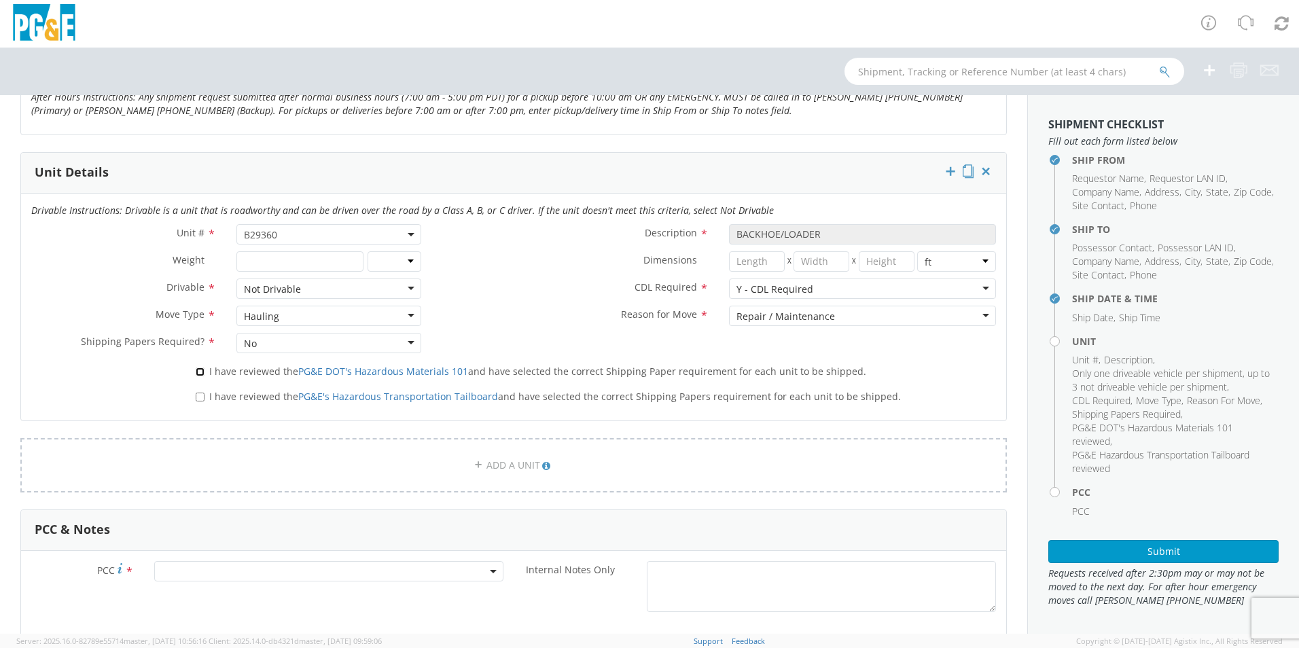
click at [199, 368] on input "I have reviewed the PG&E DOT's Hazardous Materials 101 and have selected the co…" at bounding box center [200, 372] width 9 height 9
checkbox input "true"
click at [201, 397] on input "I have reviewed the PG&E's Hazardous Transportation Tailboard and have selected…" at bounding box center [200, 397] width 9 height 9
checkbox input "true"
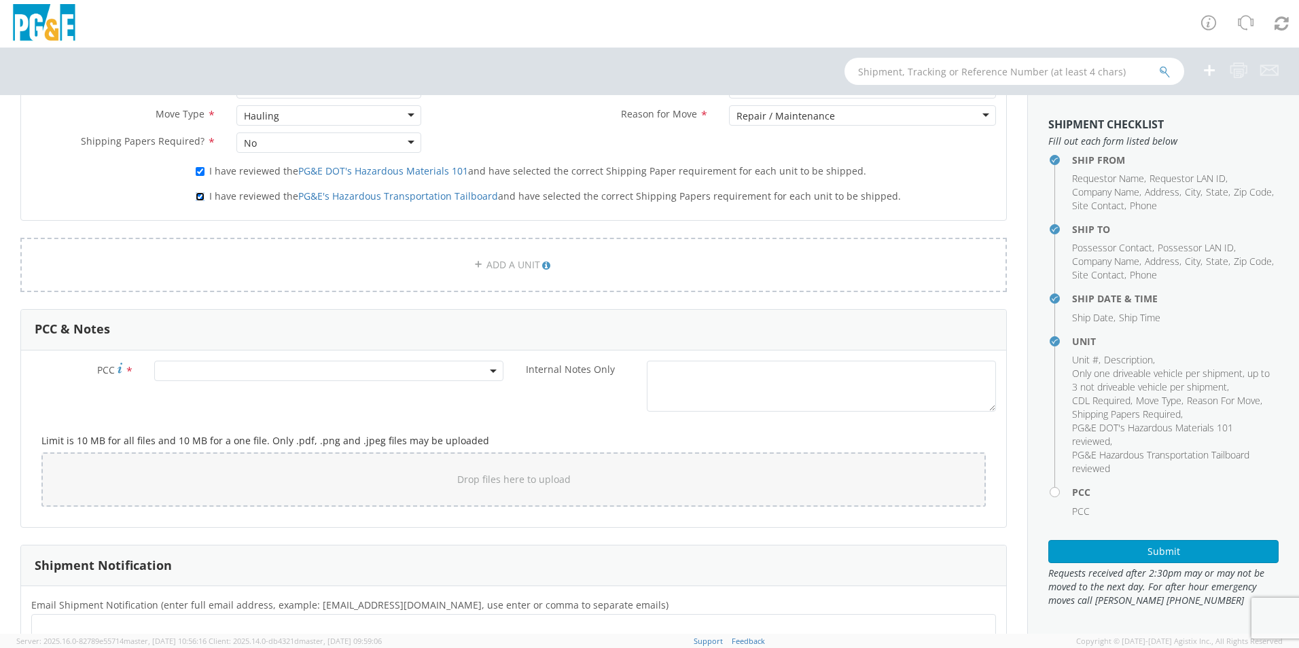
scroll to position [815, 0]
click at [313, 368] on span at bounding box center [328, 367] width 349 height 20
click at [305, 390] on input "number" at bounding box center [327, 390] width 338 height 20
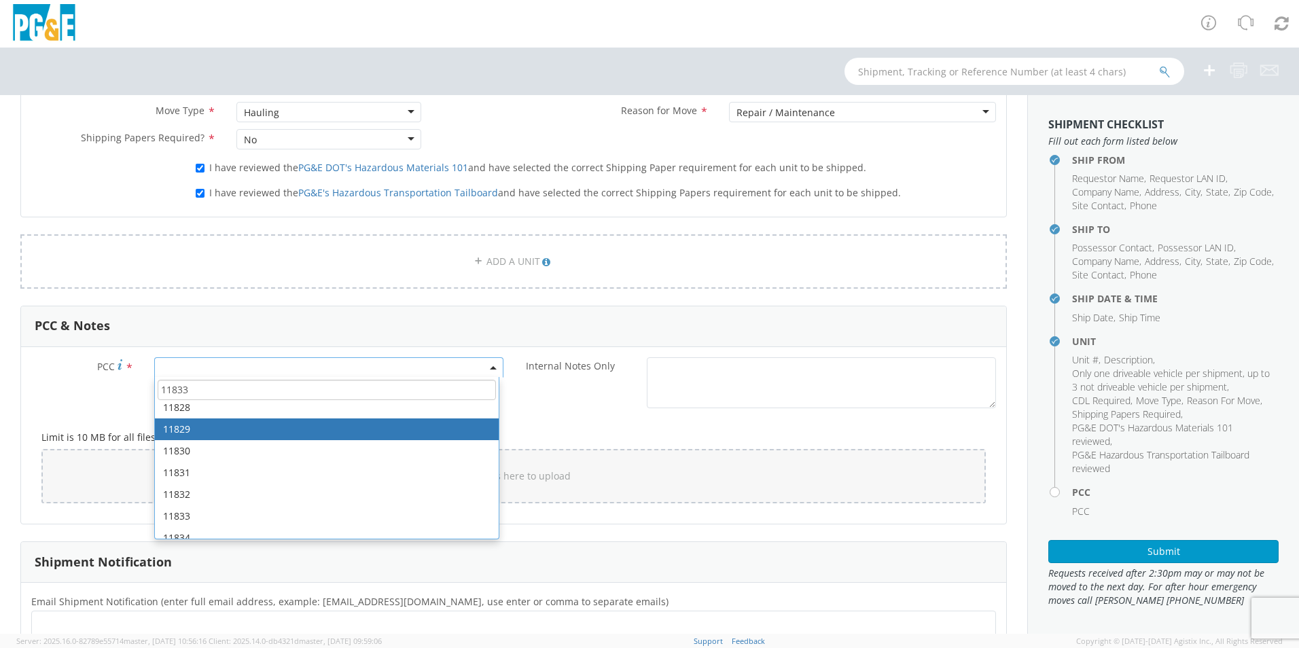
scroll to position [340, 0]
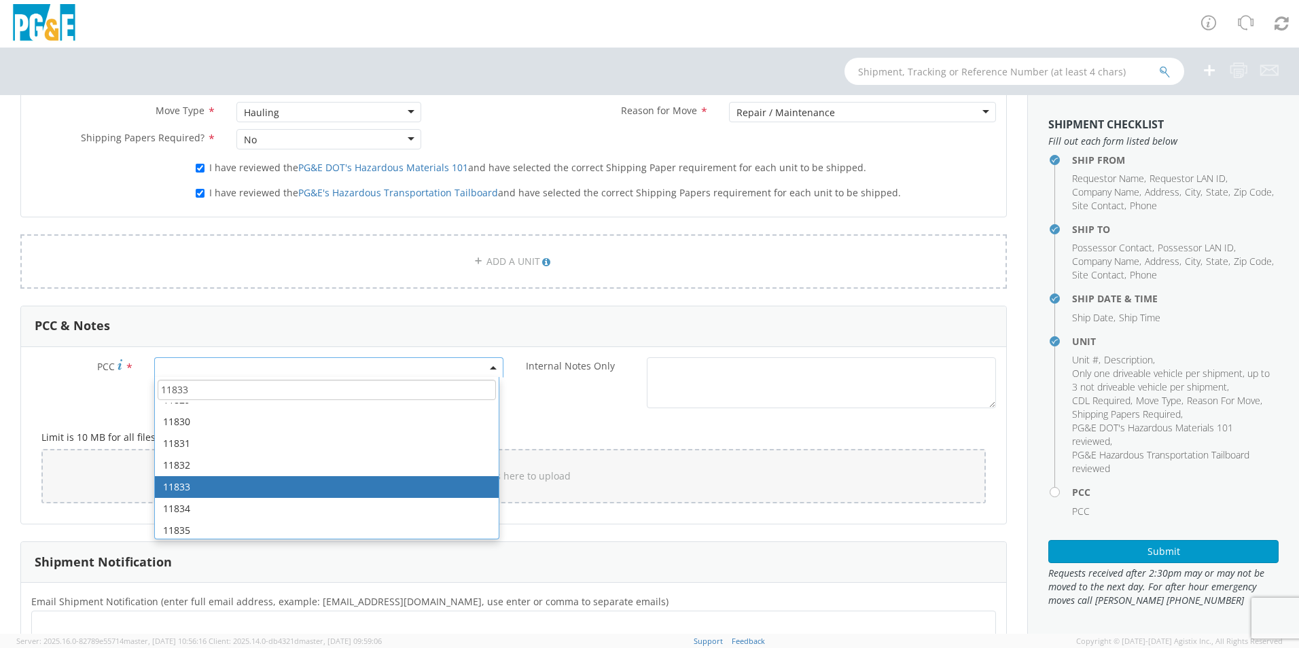
type input "11833"
select select "11833"
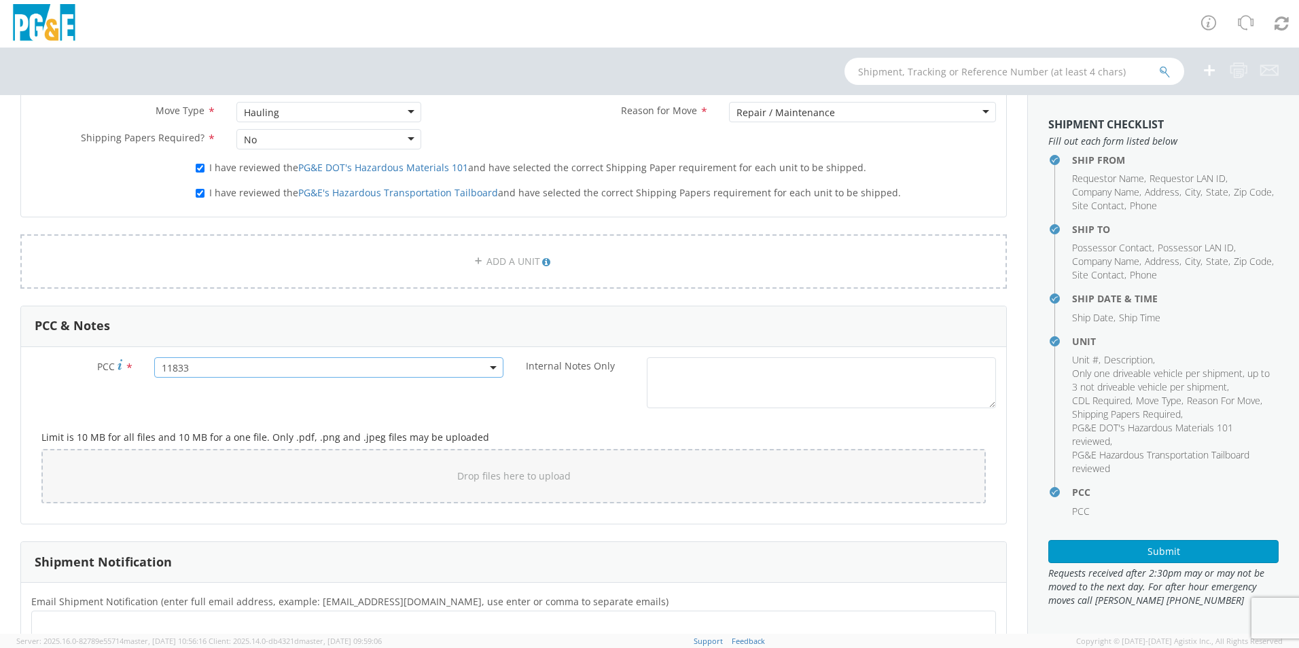
click at [565, 408] on div "Internal Notes Only *" at bounding box center [760, 382] width 493 height 51
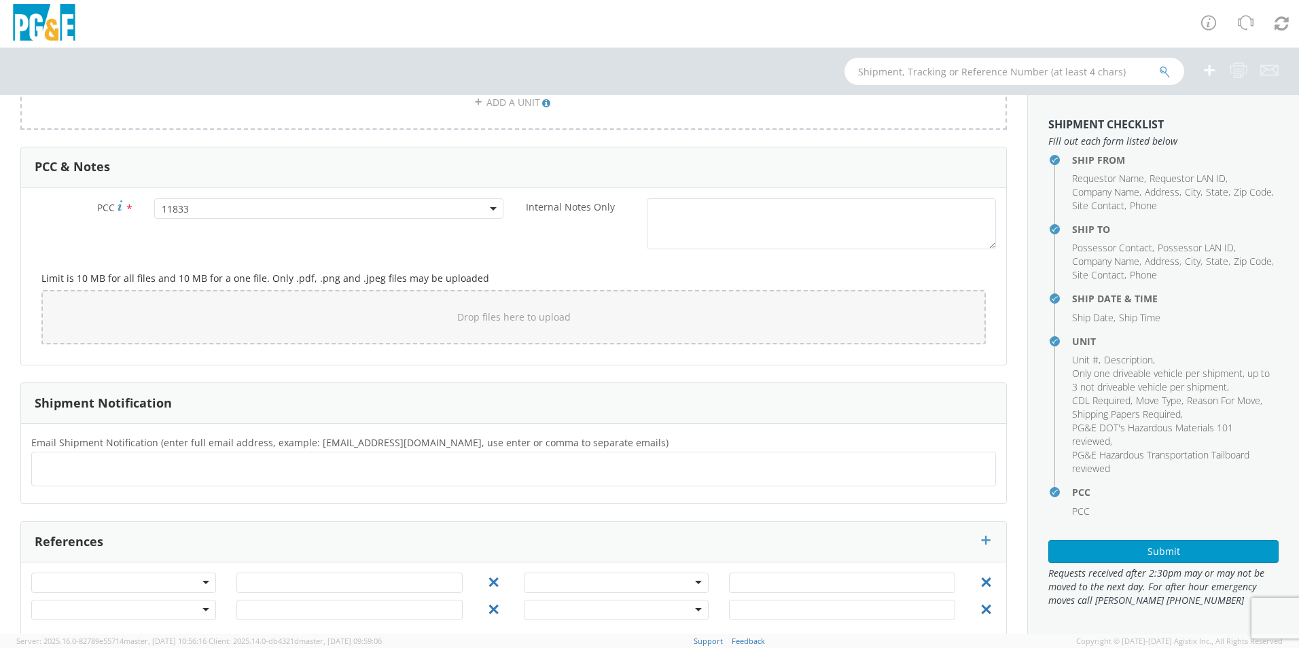
scroll to position [995, 0]
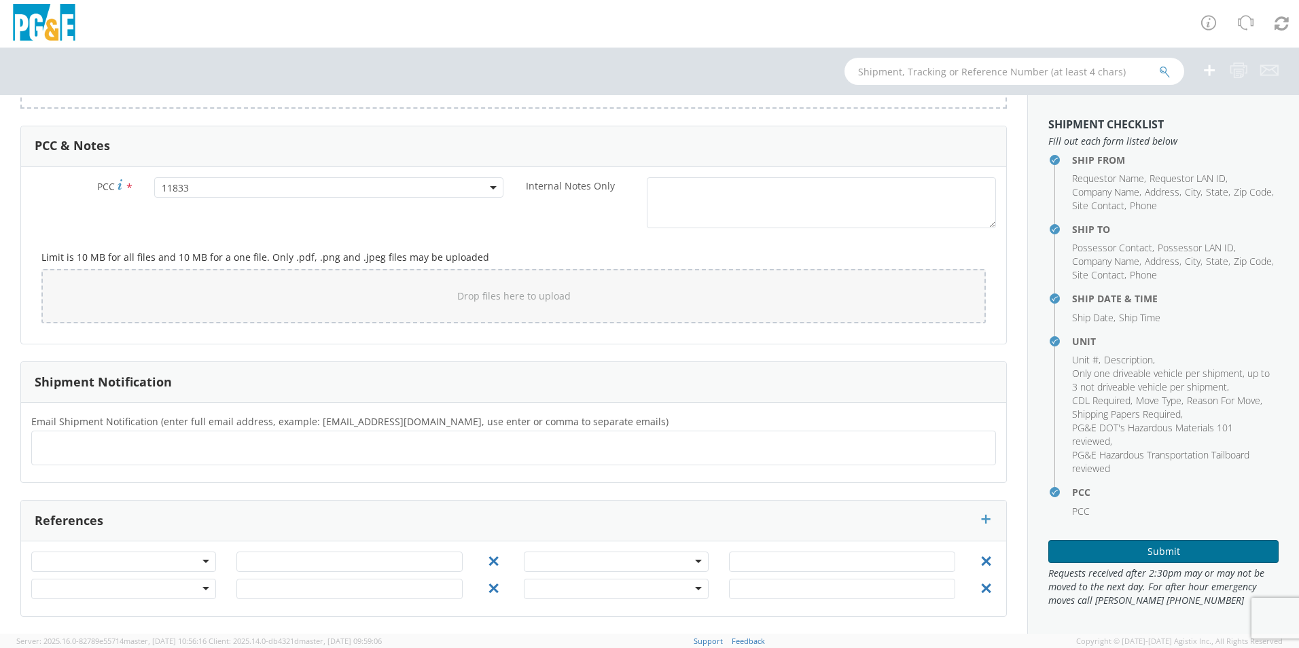
click at [1182, 551] on button "Submit" at bounding box center [1163, 551] width 230 height 23
